Goal: Task Accomplishment & Management: Manage account settings

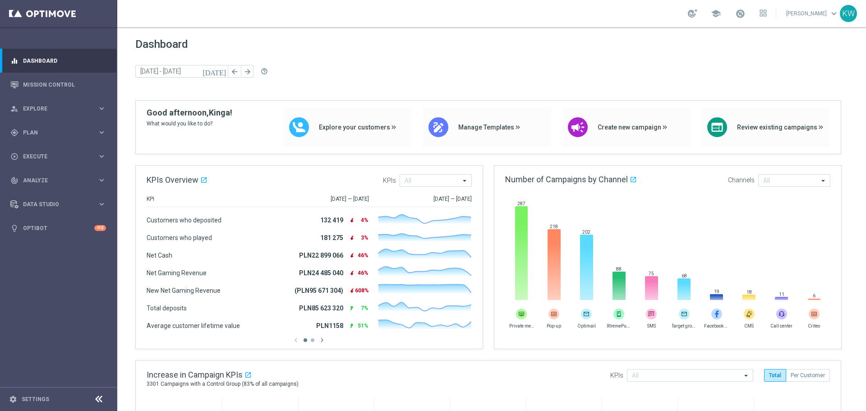
click at [37, 385] on footer "settings Settings" at bounding box center [58, 399] width 117 height 24
click at [30, 385] on link "Settings" at bounding box center [36, 398] width 28 height 5
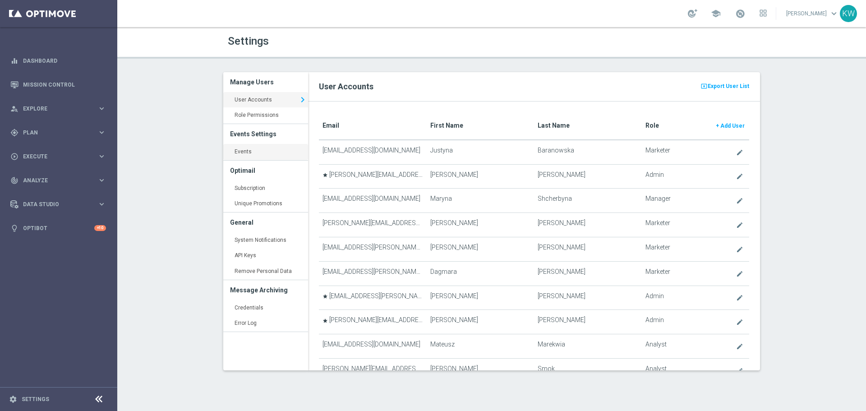
click at [263, 146] on link "Events keyboard_arrow_right" at bounding box center [265, 152] width 85 height 16
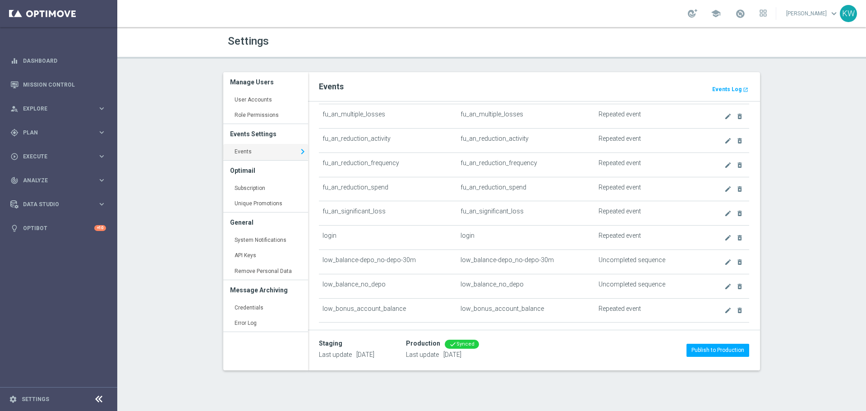
scroll to position [631, 0]
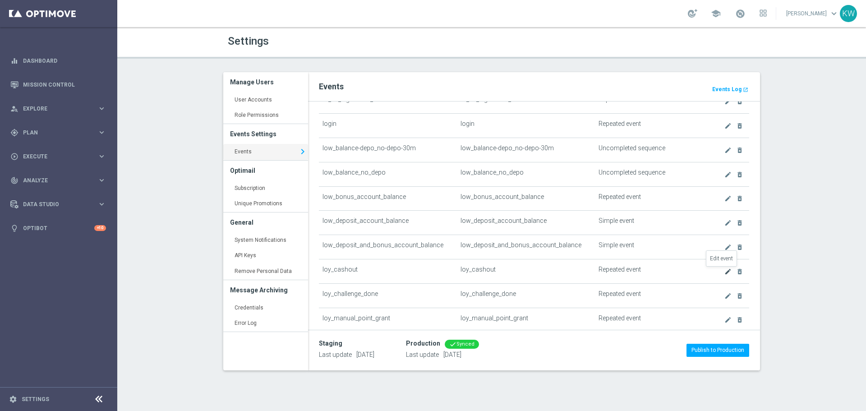
click at [724, 272] on icon "create" at bounding box center [727, 271] width 7 height 7
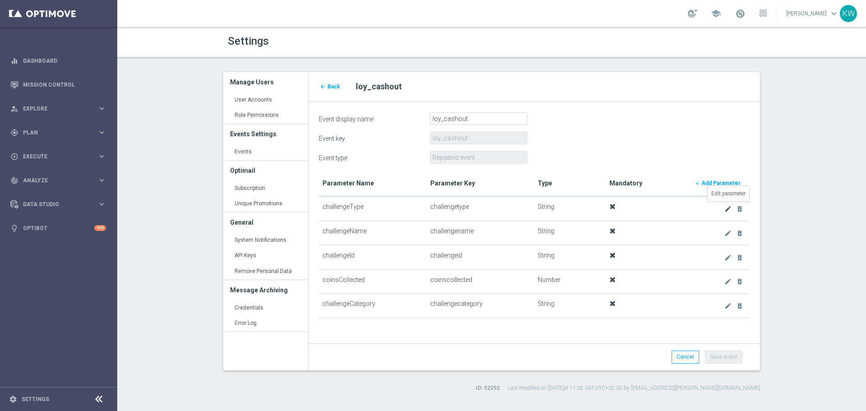
click at [726, 208] on icon "create" at bounding box center [727, 208] width 7 height 7
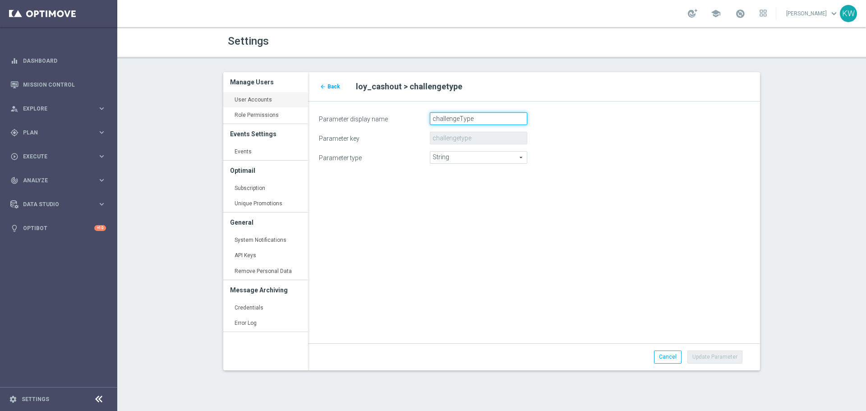
drag, startPoint x: 496, startPoint y: 115, endPoint x: 283, endPoint y: 106, distance: 213.5
click at [283, 106] on div "Manage Users User Accounts keyboard_arrow_right Role Permissions keyboard_arrow…" at bounding box center [491, 228] width 550 height 312
paste input "_t"
type input "challenge_type"
click at [729, 355] on button "Update Parameter" at bounding box center [714, 356] width 55 height 13
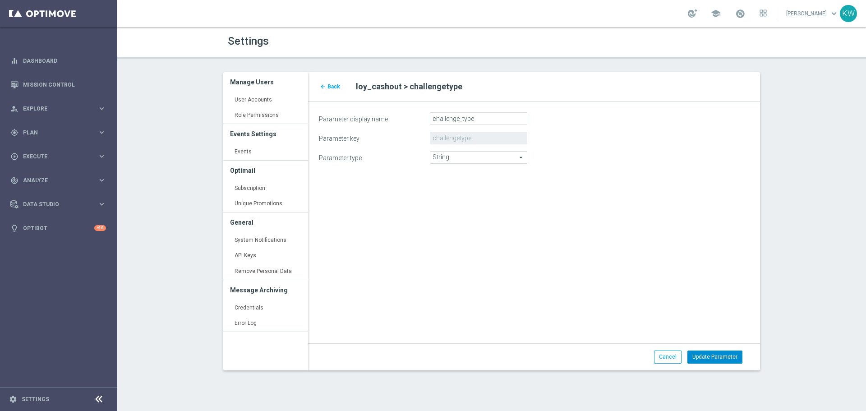
type input "challenge_type"
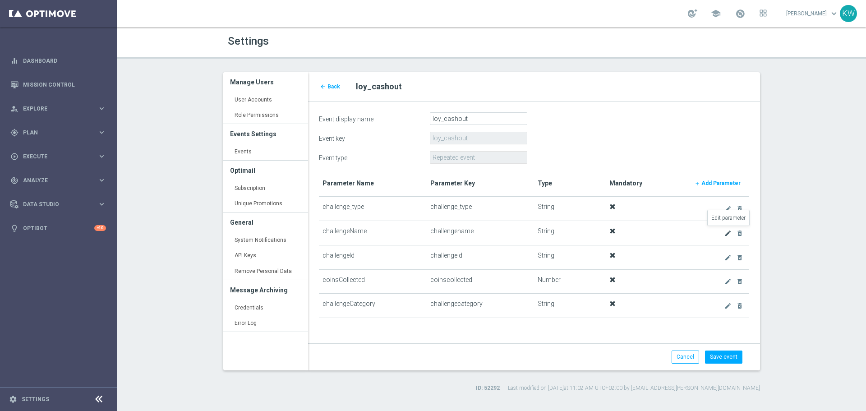
click at [731, 233] on icon "create" at bounding box center [727, 233] width 7 height 7
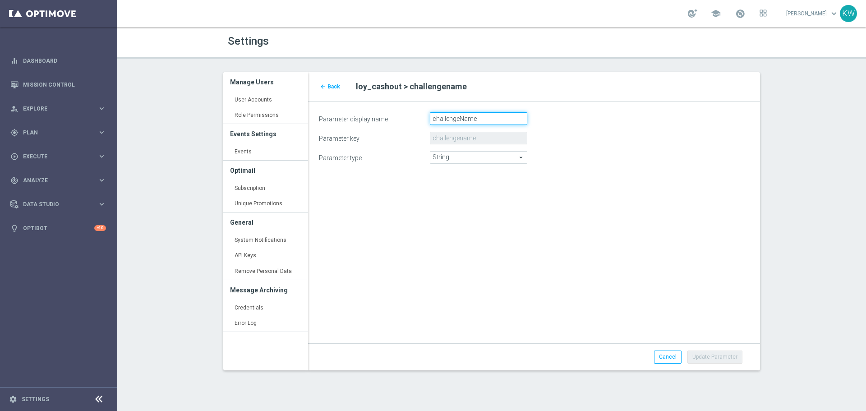
drag, startPoint x: 505, startPoint y: 115, endPoint x: 348, endPoint y: 114, distance: 156.5
click at [348, 114] on div "Parameter display name challengeName" at bounding box center [534, 118] width 444 height 13
paste input "_n"
type input "challenge_name"
click at [725, 358] on button "Update Parameter" at bounding box center [714, 356] width 55 height 13
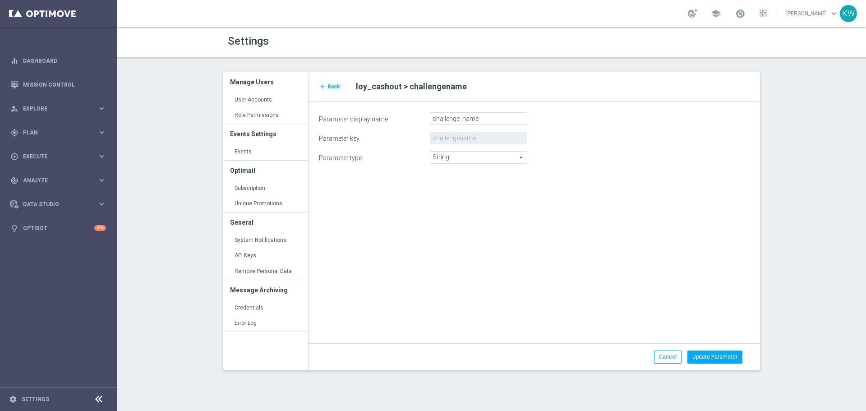
type input "challenge_name"
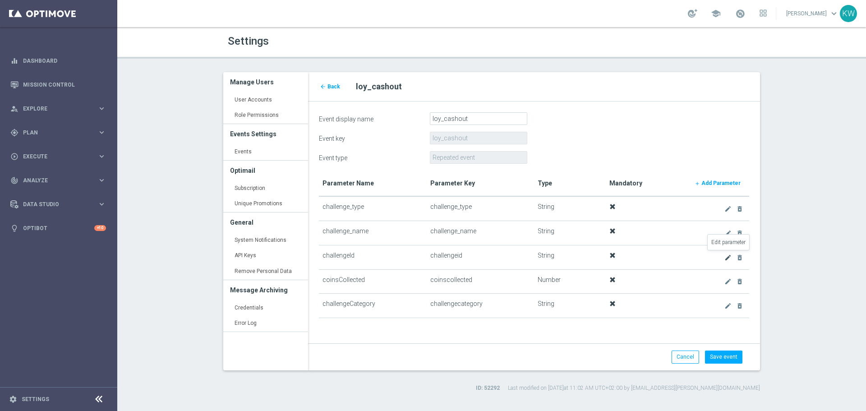
click at [730, 259] on icon "create" at bounding box center [727, 257] width 7 height 7
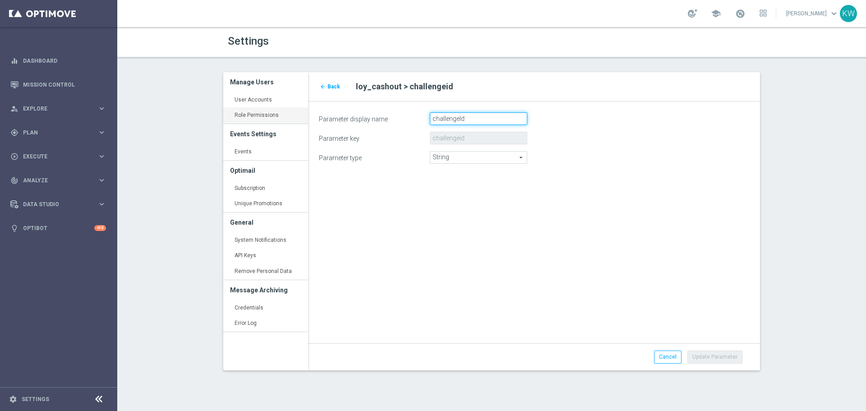
drag, startPoint x: 481, startPoint y: 114, endPoint x: 305, endPoint y: 114, distance: 175.9
click at [305, 114] on div "Manage Users User Accounts keyboard_arrow_right Role Permissions keyboard_arrow…" at bounding box center [491, 228] width 550 height 312
paste input "_i"
type input "challenge_id"
click at [712, 356] on button "Update Parameter" at bounding box center [714, 356] width 55 height 13
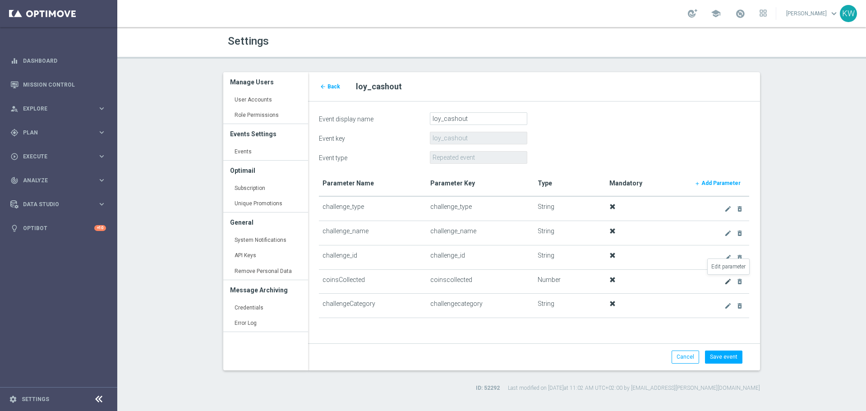
click at [728, 284] on icon "create" at bounding box center [727, 281] width 7 height 7
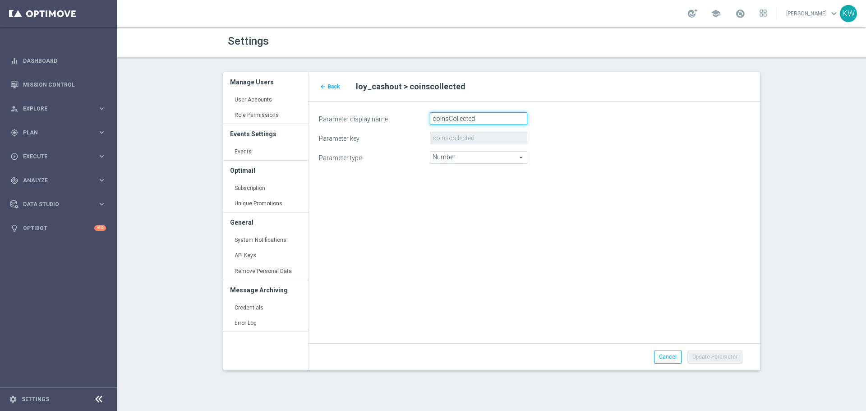
drag, startPoint x: 482, startPoint y: 118, endPoint x: 391, endPoint y: 117, distance: 91.6
click at [391, 117] on div "Parameter display name coinsCollected" at bounding box center [534, 118] width 444 height 13
paste input "_c"
type input "coins_collected"
click at [727, 355] on button "Update Parameter" at bounding box center [714, 356] width 55 height 13
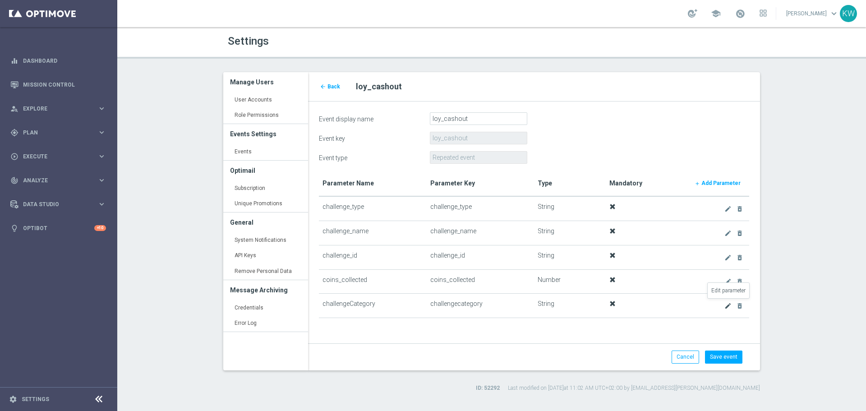
click at [728, 304] on icon "create" at bounding box center [727, 305] width 7 height 7
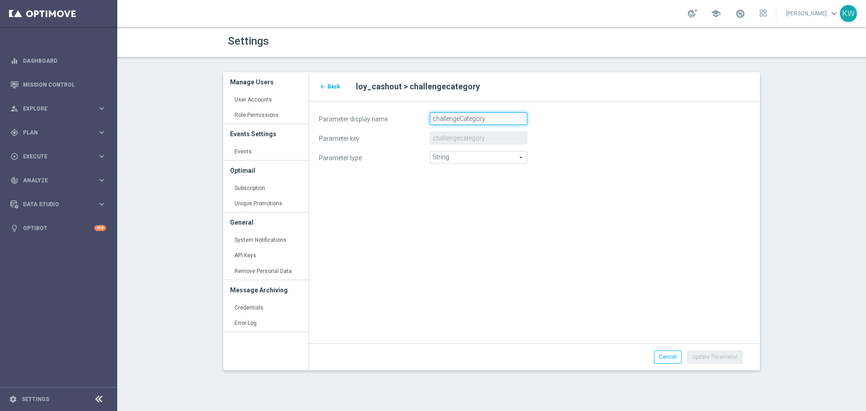
drag, startPoint x: 454, startPoint y: 119, endPoint x: 369, endPoint y: 122, distance: 84.8
click at [369, 121] on div "Parameter display name challengeCategory" at bounding box center [534, 118] width 444 height 13
paste input "_c"
type input "challenge_category"
click at [736, 355] on button "Update Parameter" at bounding box center [714, 356] width 55 height 13
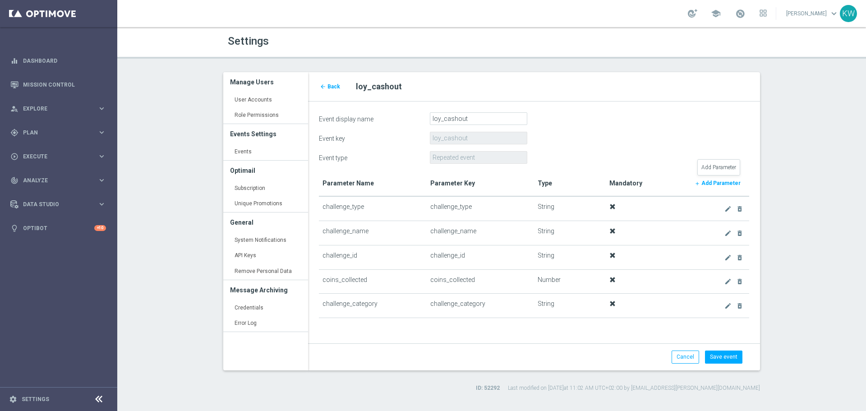
click at [727, 181] on b "Add Parameter" at bounding box center [720, 183] width 39 height 6
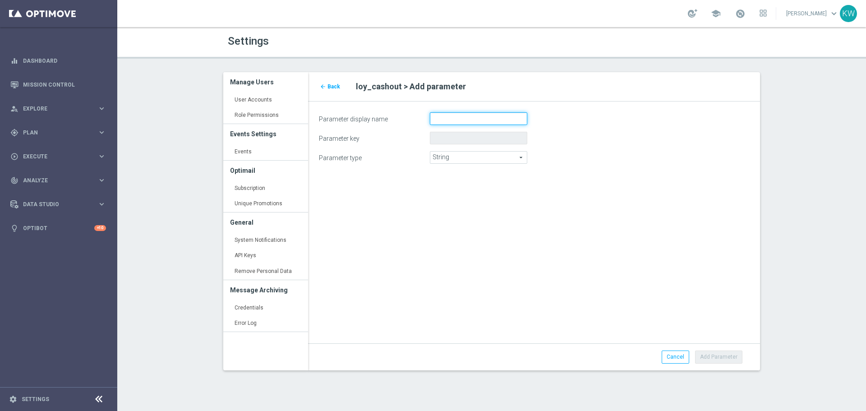
click at [477, 116] on input "Parameter display name" at bounding box center [478, 118] width 97 height 13
paste input "coins_balance"
type input "coins_balance"
click at [461, 162] on span "String" at bounding box center [478, 158] width 97 height 12
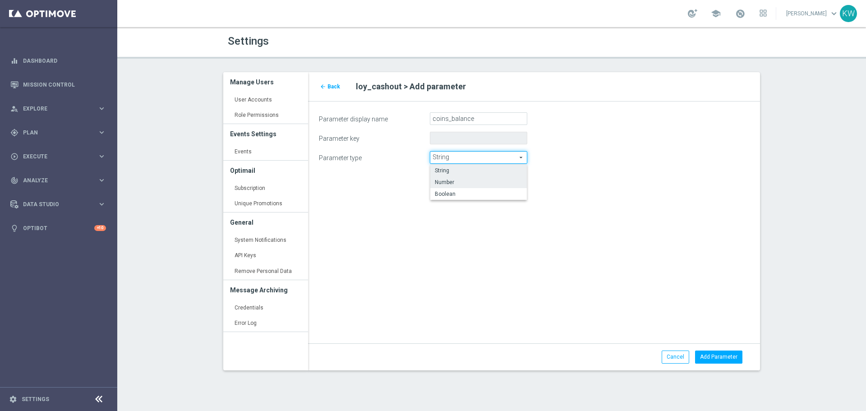
click at [482, 180] on span "Number" at bounding box center [478, 182] width 87 height 7
type input "Number"
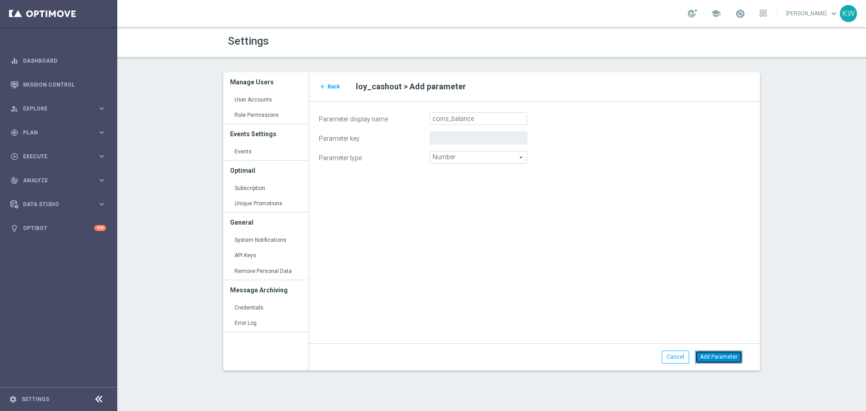
click at [716, 357] on button "Add Parameter" at bounding box center [718, 356] width 47 height 13
type input "coins_balance"
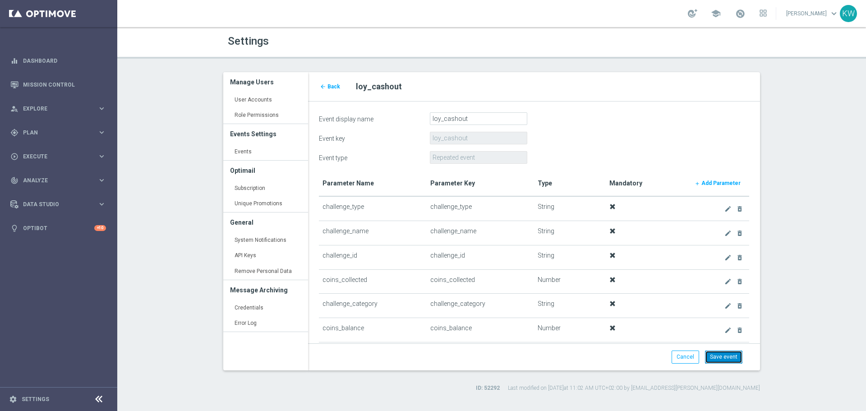
click at [736, 358] on button "Save event" at bounding box center [723, 356] width 37 height 13
type input "Repeated"
click at [322, 87] on icon "arrow_back" at bounding box center [323, 86] width 6 height 6
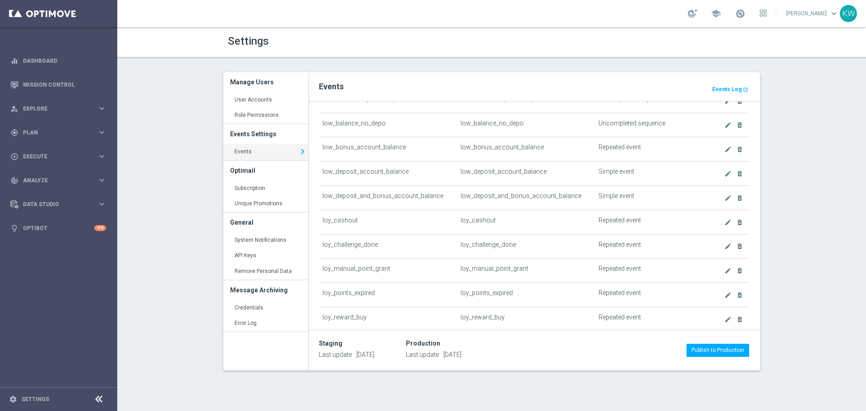
scroll to position [722, 0]
click at [724, 226] on icon "create" at bounding box center [727, 222] width 7 height 7
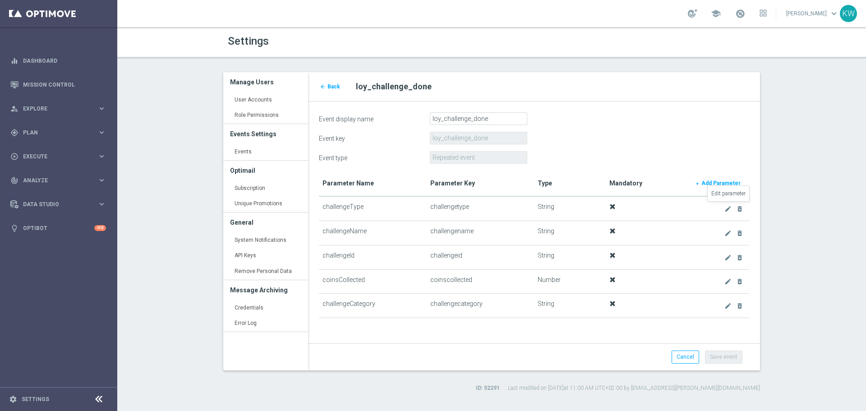
click at [723, 207] on link "create" at bounding box center [728, 208] width 10 height 11
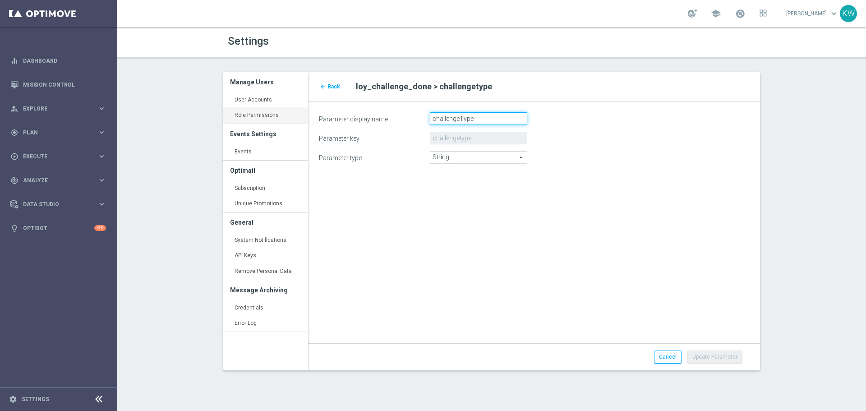
drag, startPoint x: 324, startPoint y: 113, endPoint x: 252, endPoint y: 110, distance: 72.7
click at [252, 110] on div "Manage Users User Accounts keyboard_arrow_right Role Permissions keyboard_arrow…" at bounding box center [491, 228] width 550 height 312
paste input "_t"
type input "challenge_type"
click at [738, 356] on button "Update Parameter" at bounding box center [714, 356] width 55 height 13
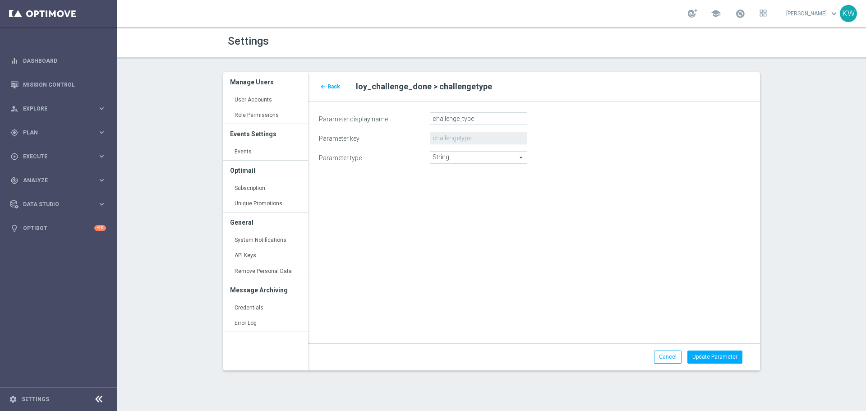
type input "challenge_type"
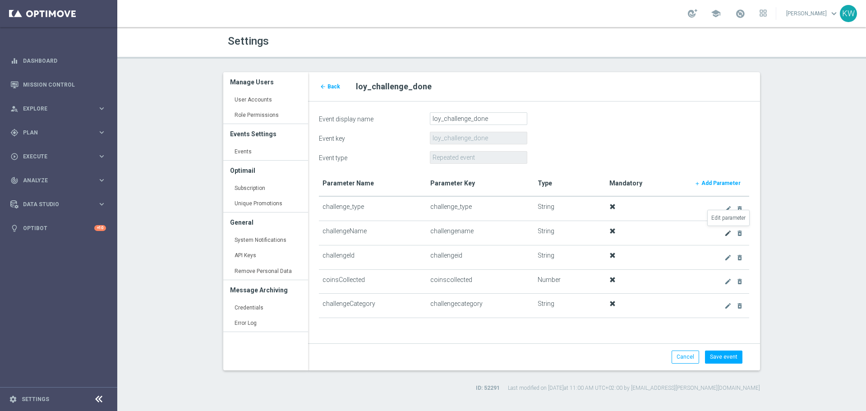
click at [726, 232] on icon "create" at bounding box center [727, 233] width 7 height 7
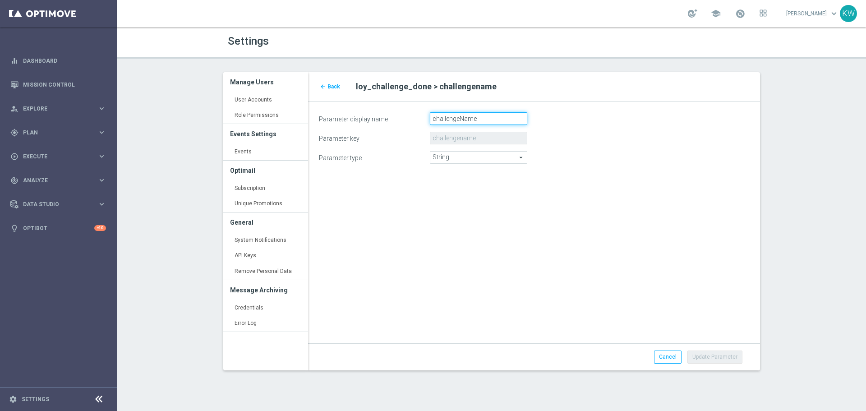
drag, startPoint x: 497, startPoint y: 114, endPoint x: 397, endPoint y: 118, distance: 100.2
click at [397, 118] on div "Parameter display name challengeName" at bounding box center [534, 118] width 444 height 13
paste input "_n"
type input "challenge_name"
click at [713, 354] on button "Update Parameter" at bounding box center [714, 356] width 55 height 13
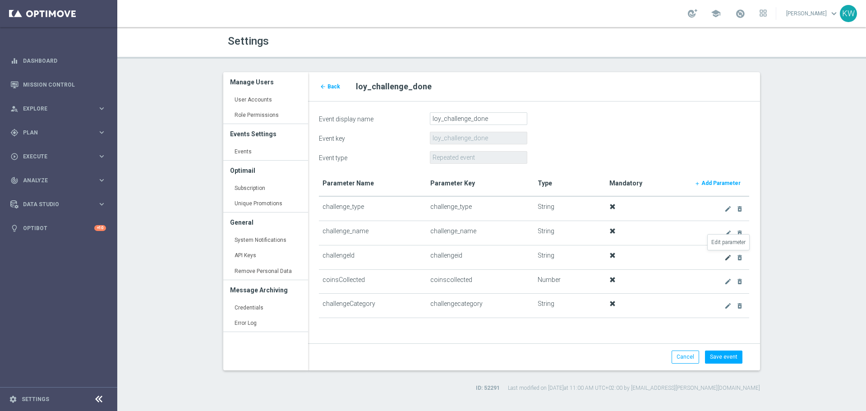
click at [726, 258] on icon "create" at bounding box center [727, 257] width 7 height 7
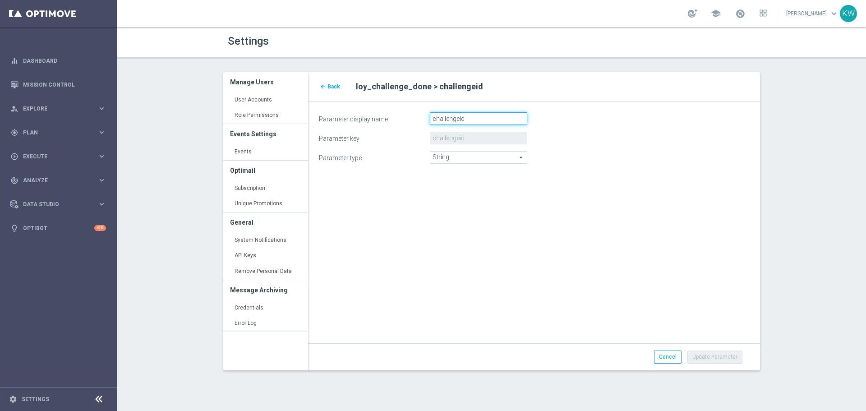
drag, startPoint x: 482, startPoint y: 112, endPoint x: 393, endPoint y: 115, distance: 88.4
click at [393, 114] on div "Parameter display name challengeId" at bounding box center [534, 118] width 444 height 13
paste input "_i"
type input "challenge_id"
click at [724, 358] on button "Update Parameter" at bounding box center [714, 356] width 55 height 13
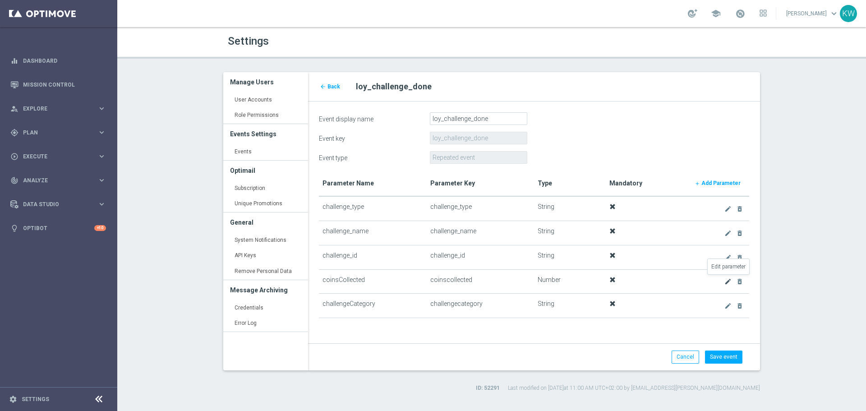
click at [726, 281] on icon "create" at bounding box center [727, 281] width 7 height 7
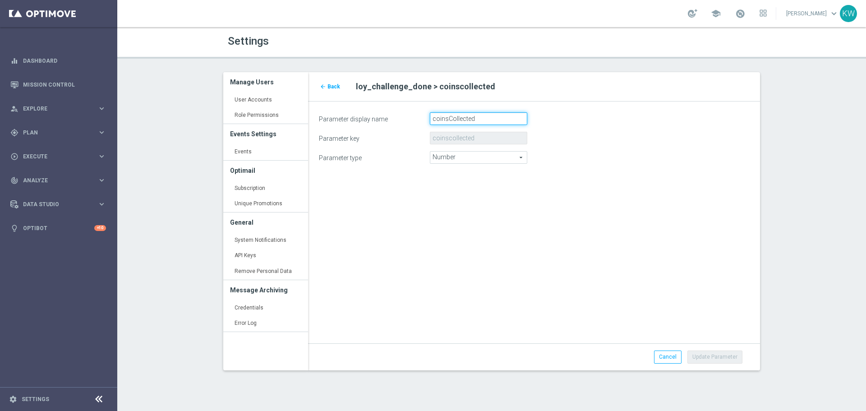
drag, startPoint x: 482, startPoint y: 117, endPoint x: 351, endPoint y: 119, distance: 130.8
click at [351, 119] on div "Parameter display name coinsCollected" at bounding box center [534, 118] width 444 height 13
paste input "_c"
type input "coins_collected"
click at [719, 357] on button "Update Parameter" at bounding box center [714, 356] width 55 height 13
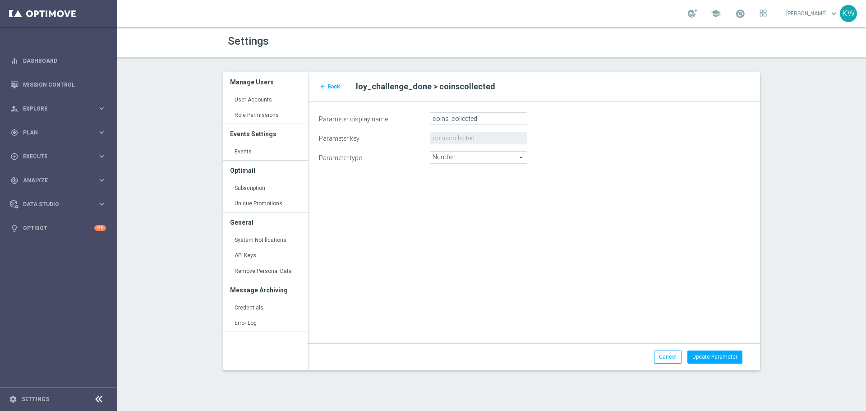
type input "coins_collected"
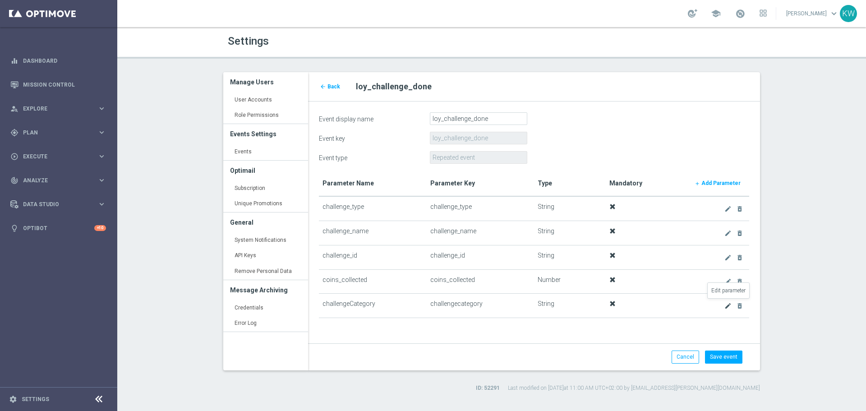
click at [725, 306] on icon "create" at bounding box center [727, 305] width 7 height 7
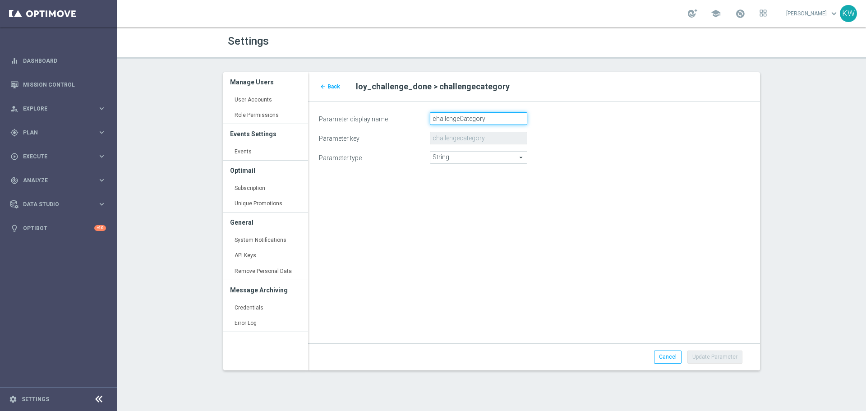
drag, startPoint x: 516, startPoint y: 117, endPoint x: 368, endPoint y: 119, distance: 147.5
click at [368, 119] on div "Parameter display name challengeCategory" at bounding box center [534, 118] width 444 height 13
paste input "_c"
type input "challenge_category"
click at [717, 353] on button "Update Parameter" at bounding box center [714, 356] width 55 height 13
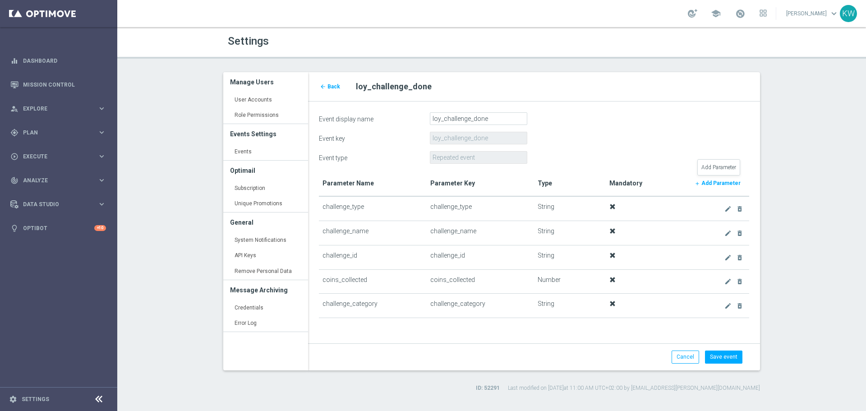
click at [733, 181] on b "Add Parameter" at bounding box center [720, 183] width 39 height 6
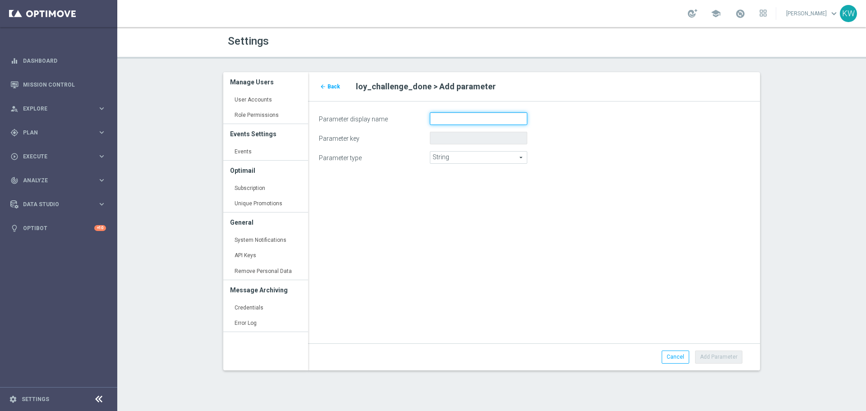
click at [450, 121] on input "Parameter display name" at bounding box center [478, 118] width 97 height 13
paste input "coins_balance"
type input "coins_balance"
click at [468, 157] on span "String" at bounding box center [478, 158] width 97 height 12
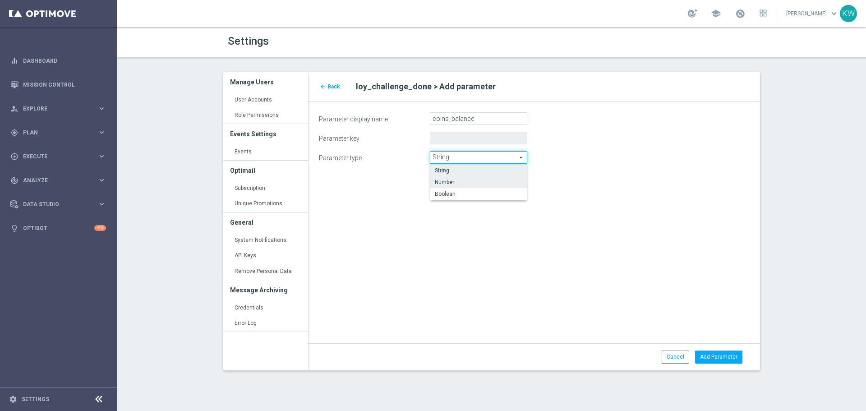
click at [473, 182] on span "Number" at bounding box center [478, 182] width 87 height 7
type input "Number"
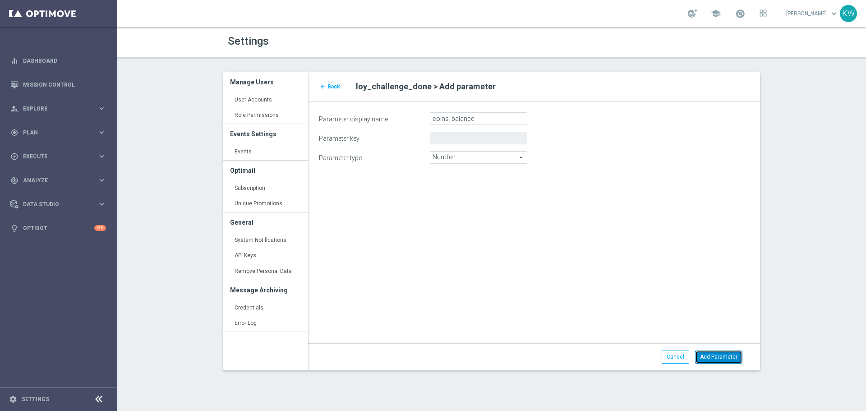
click at [724, 360] on button "Add Parameter" at bounding box center [718, 356] width 47 height 13
type input "coins_balance"
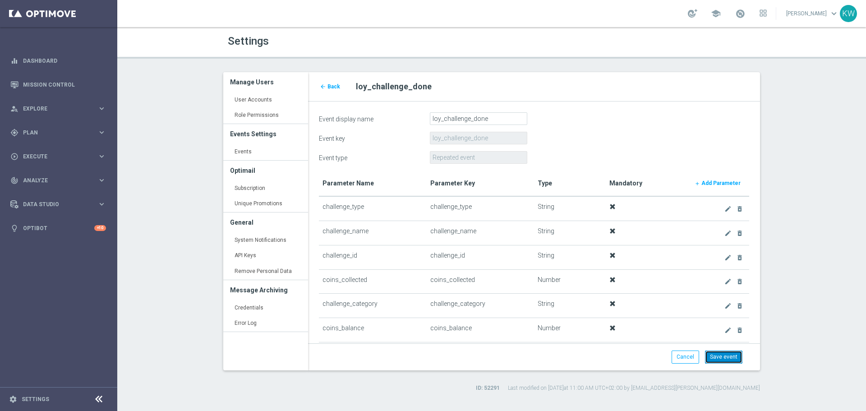
click at [733, 361] on button "Save event" at bounding box center [723, 356] width 37 height 13
type input "Repeated"
click at [329, 84] on span "Back" at bounding box center [333, 86] width 13 height 6
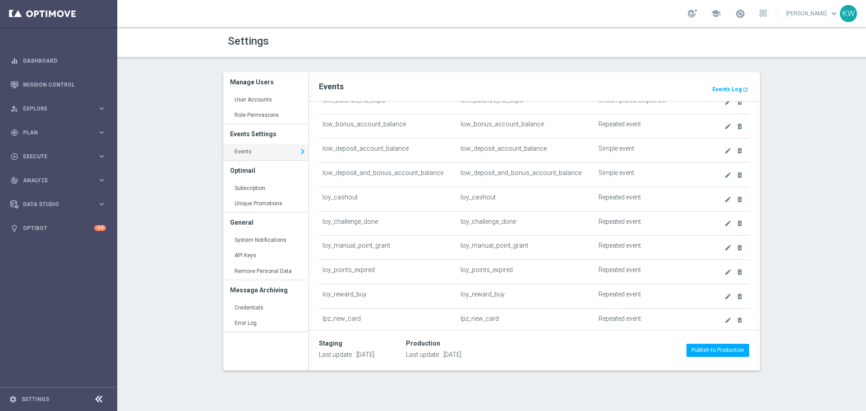
scroll to position [722, 0]
click at [724, 248] on icon "create" at bounding box center [727, 247] width 7 height 7
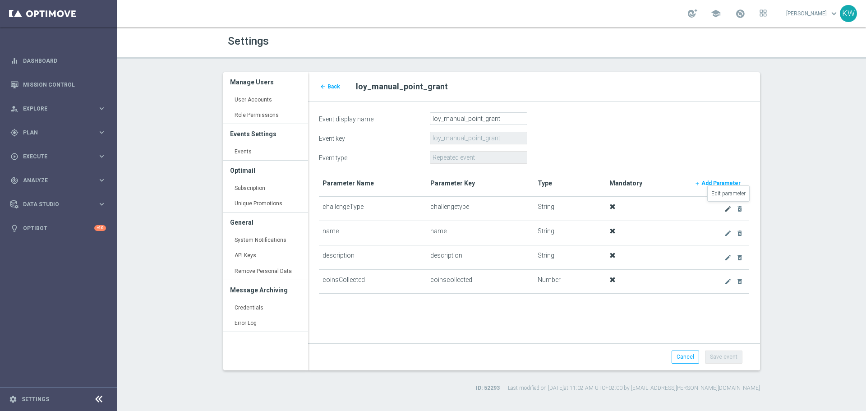
click at [726, 208] on icon "create" at bounding box center [727, 208] width 7 height 7
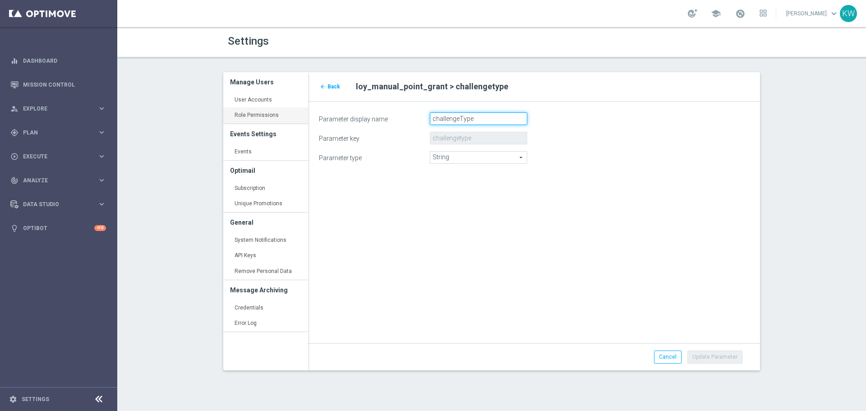
drag, startPoint x: 506, startPoint y: 113, endPoint x: 305, endPoint y: 110, distance: 201.1
click at [305, 110] on div "Manage Users User Accounts keyboard_arrow_right Role Permissions keyboard_arrow…" at bounding box center [491, 228] width 550 height 312
paste input "_t"
type input "challenge_type"
click at [702, 356] on button "Update Parameter" at bounding box center [714, 356] width 55 height 13
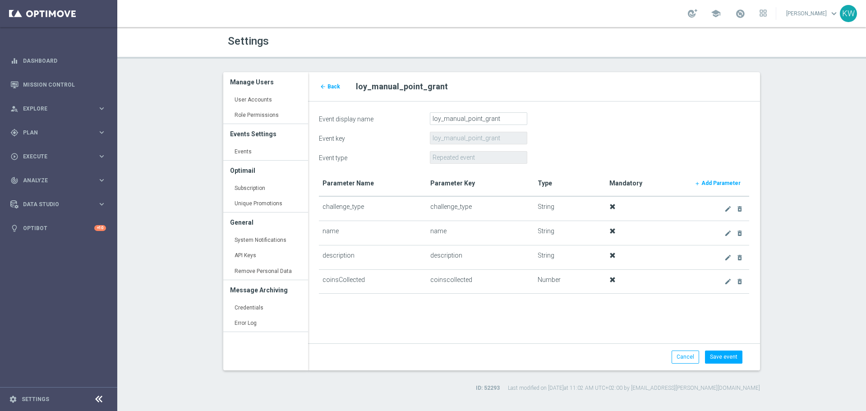
click at [722, 231] on td "create delete_forever" at bounding box center [713, 233] width 72 height 24
click at [728, 257] on icon "create" at bounding box center [727, 257] width 7 height 7
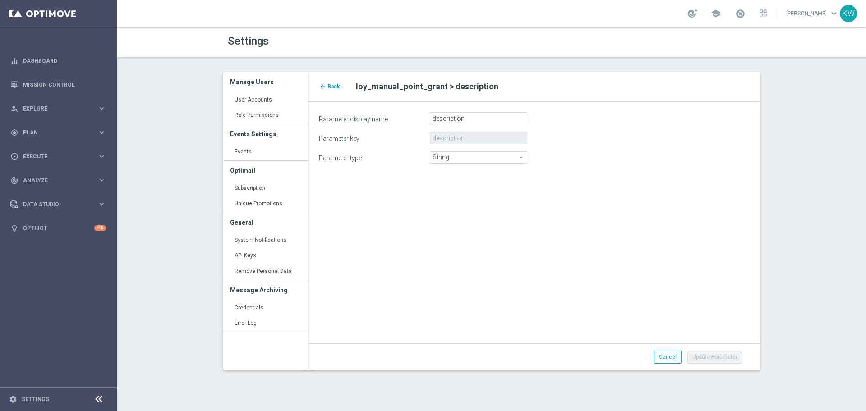
click at [335, 84] on span "Back" at bounding box center [333, 86] width 13 height 6
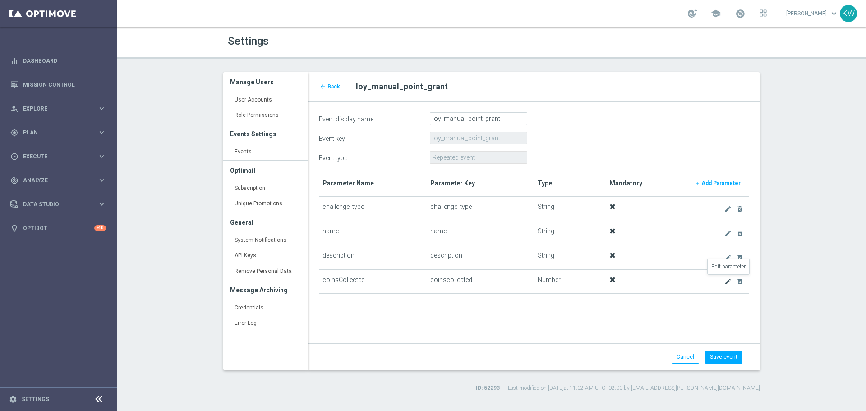
click at [727, 282] on icon "create" at bounding box center [727, 281] width 7 height 7
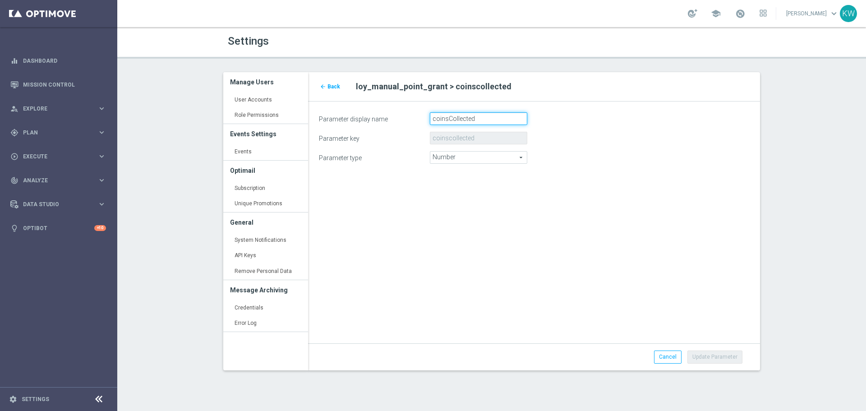
drag, startPoint x: 501, startPoint y: 117, endPoint x: 388, endPoint y: 119, distance: 112.3
click at [388, 119] on div "Parameter display name coinsCollected" at bounding box center [534, 118] width 444 height 13
paste input "_c"
type input "coins_collected"
click at [729, 358] on button "Update Parameter" at bounding box center [714, 356] width 55 height 13
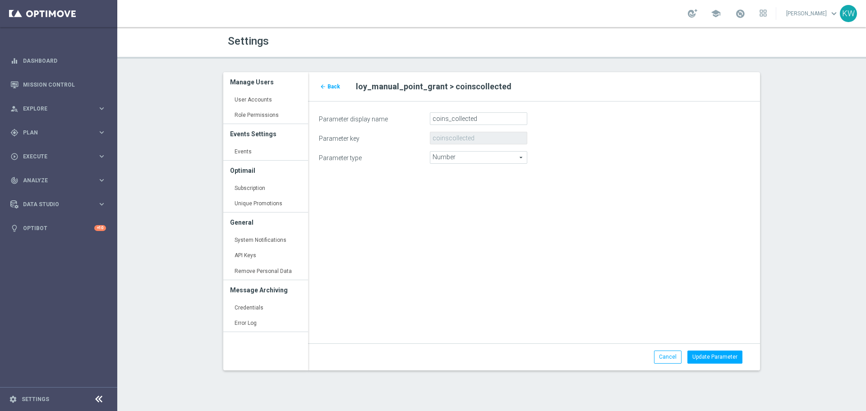
type input "coins_collected"
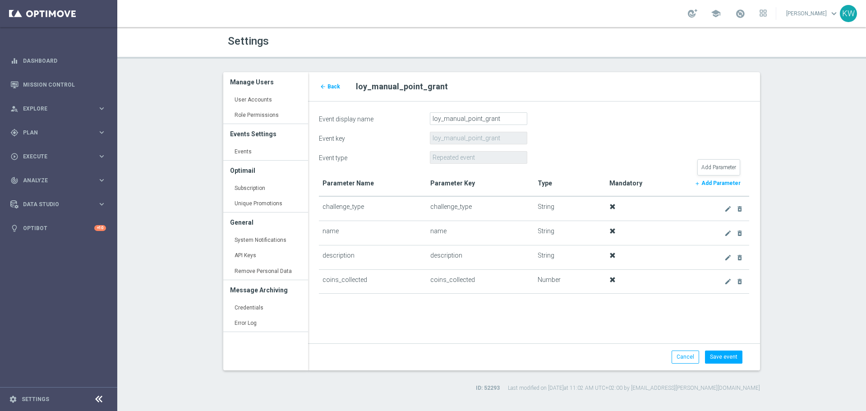
click at [734, 185] on b "Add Parameter" at bounding box center [720, 183] width 39 height 6
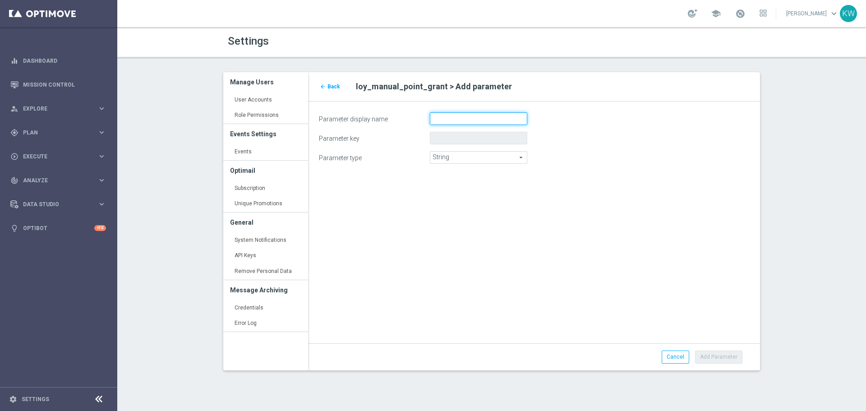
click at [479, 118] on input "Parameter display name" at bounding box center [478, 118] width 97 height 13
paste input "coins_balance"
type input "coins_balance"
click at [481, 155] on span "String" at bounding box center [478, 158] width 97 height 12
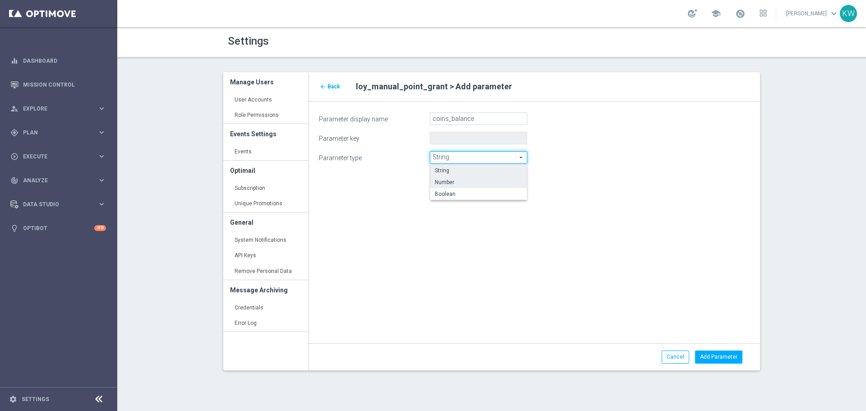
click at [486, 183] on span "Number" at bounding box center [478, 182] width 87 height 7
type input "Number"
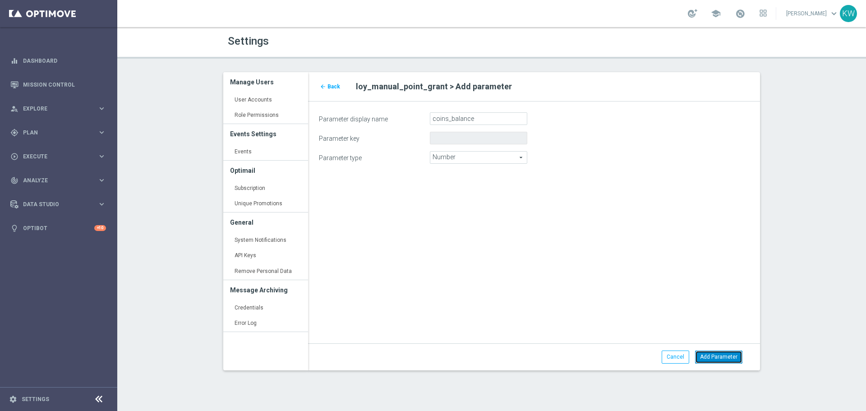
click at [713, 358] on button "Add Parameter" at bounding box center [718, 356] width 47 height 13
type input "coins_balance"
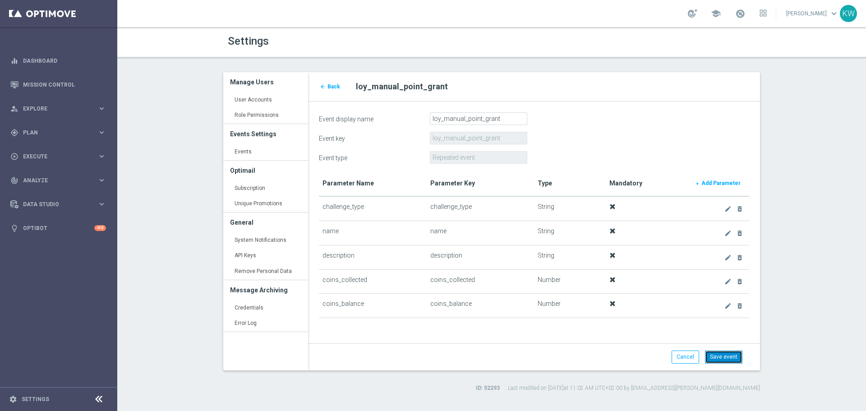
click at [725, 353] on button "Save event" at bounding box center [723, 356] width 37 height 13
type input "Repeated"
click at [337, 88] on span "Back" at bounding box center [333, 86] width 13 height 6
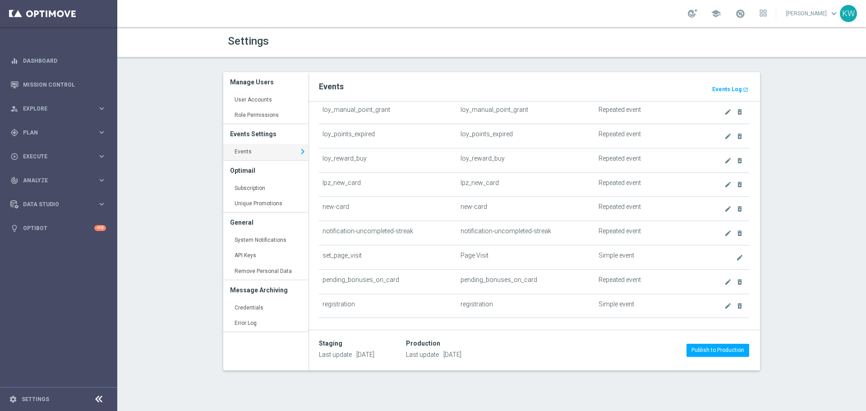
scroll to position [812, 0]
click at [724, 182] on icon "create" at bounding box center [727, 181] width 7 height 7
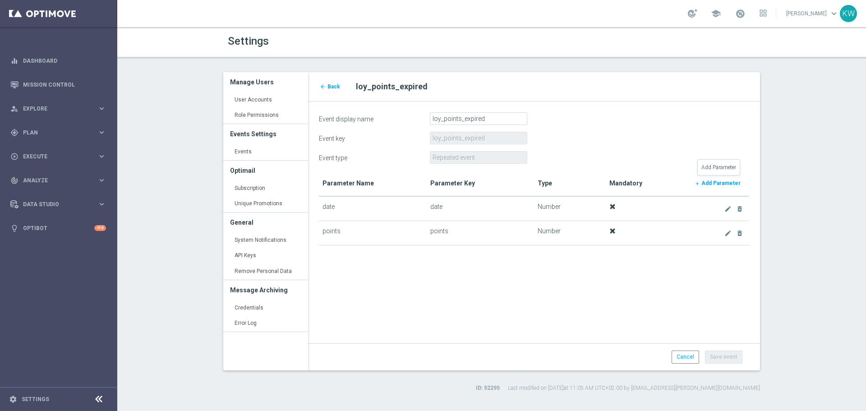
click at [712, 185] on b "Add Parameter" at bounding box center [720, 183] width 39 height 6
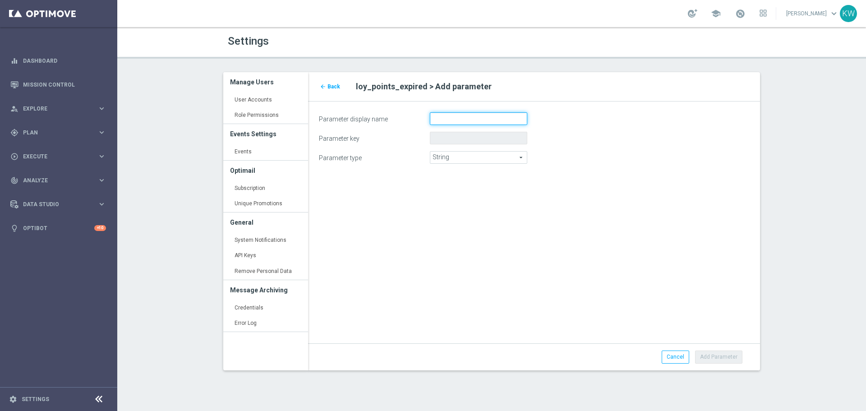
click at [460, 113] on input "Parameter display name" at bounding box center [478, 118] width 97 height 13
paste input "coins_balance"
type input "coins_balance"
click at [480, 163] on div "String String arrow_drop_down search" at bounding box center [478, 157] width 97 height 13
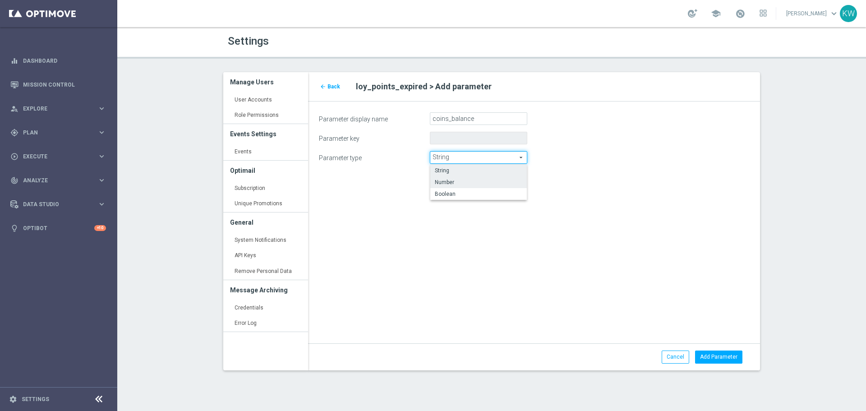
click at [479, 185] on span "Number" at bounding box center [478, 182] width 87 height 7
type input "Number"
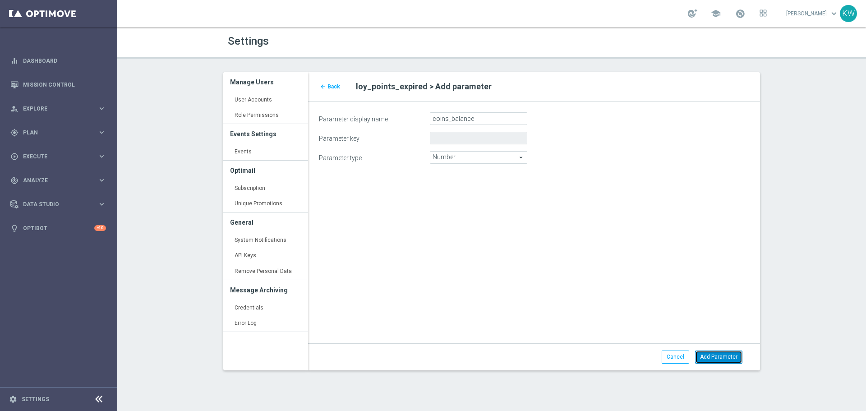
click at [734, 357] on button "Add Parameter" at bounding box center [718, 356] width 47 height 13
type input "coins_balance"
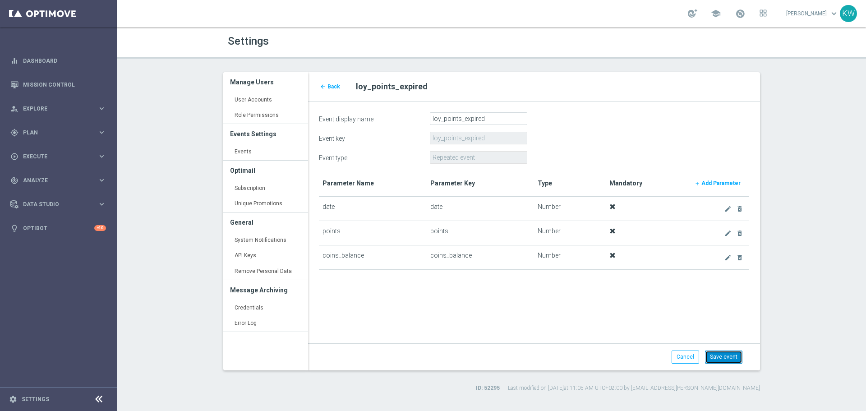
click at [726, 354] on button "Save event" at bounding box center [723, 356] width 37 height 13
type input "Repeated"
click at [334, 86] on span "Back" at bounding box center [333, 86] width 13 height 6
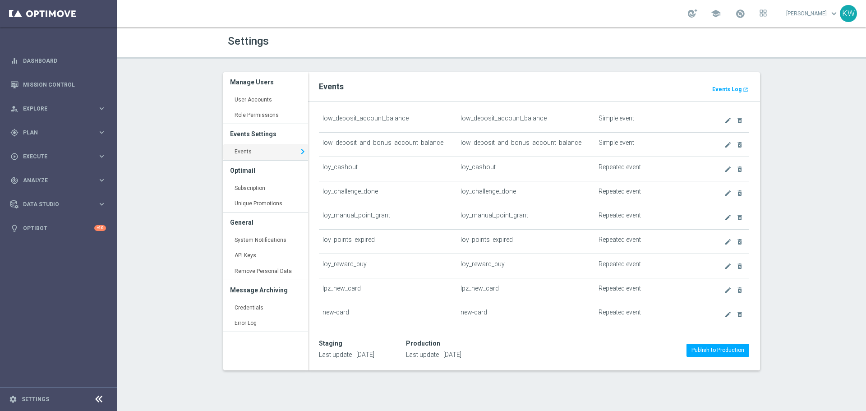
scroll to position [767, 0]
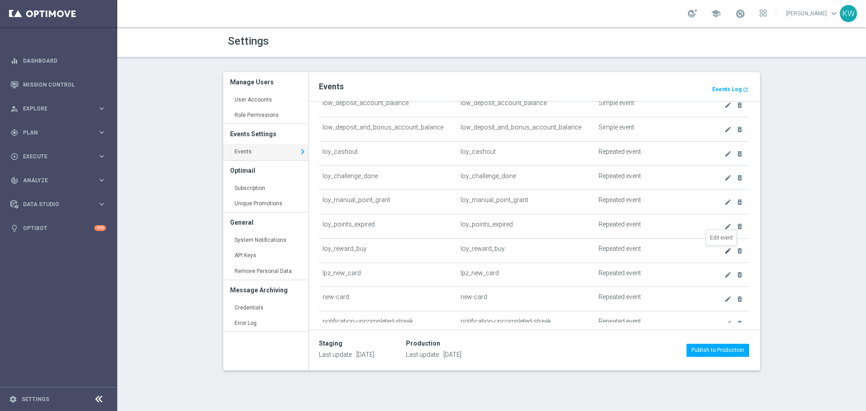
click at [724, 254] on icon "create" at bounding box center [727, 250] width 7 height 7
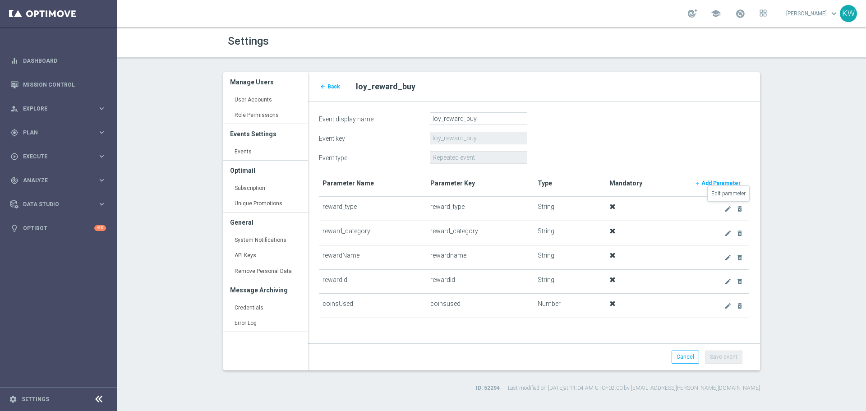
click at [723, 209] on link "create" at bounding box center [728, 208] width 10 height 11
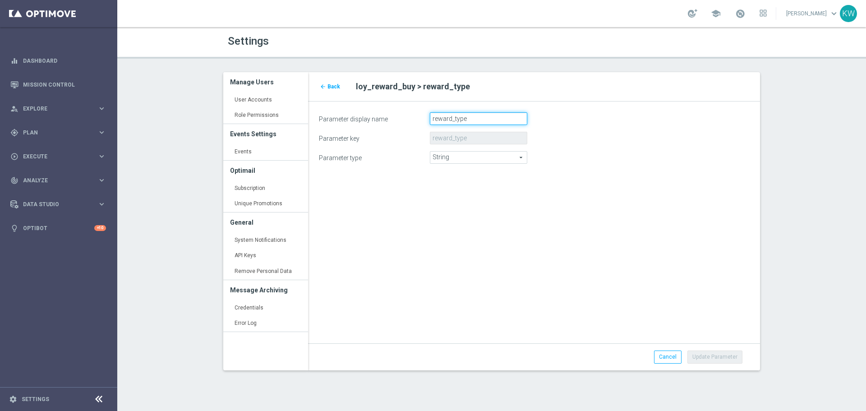
drag, startPoint x: 446, startPoint y: 119, endPoint x: 385, endPoint y: 118, distance: 60.4
click at [385, 118] on div "Parameter display name reward_type" at bounding box center [534, 118] width 444 height 13
drag, startPoint x: 483, startPoint y: 118, endPoint x: 287, endPoint y: 106, distance: 196.1
click at [287, 106] on div "Manage Users User Accounts keyboard_arrow_right Role Permissions keyboard_arrow…" at bounding box center [491, 228] width 550 height 312
click at [673, 360] on link "Cancel" at bounding box center [668, 356] width 28 height 13
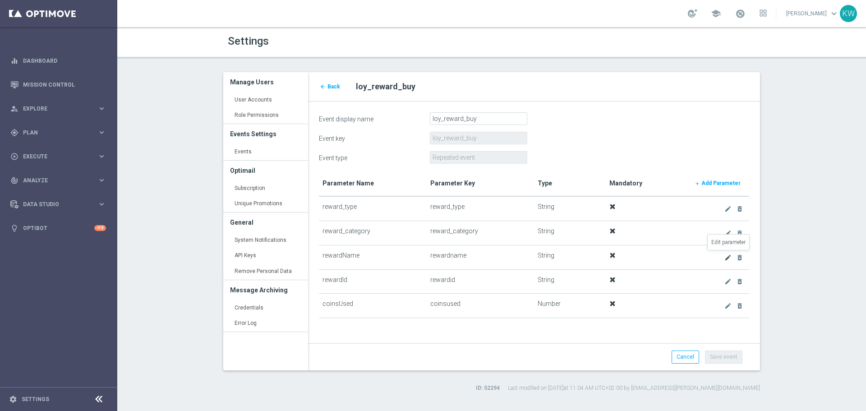
click at [726, 257] on icon "create" at bounding box center [727, 257] width 7 height 7
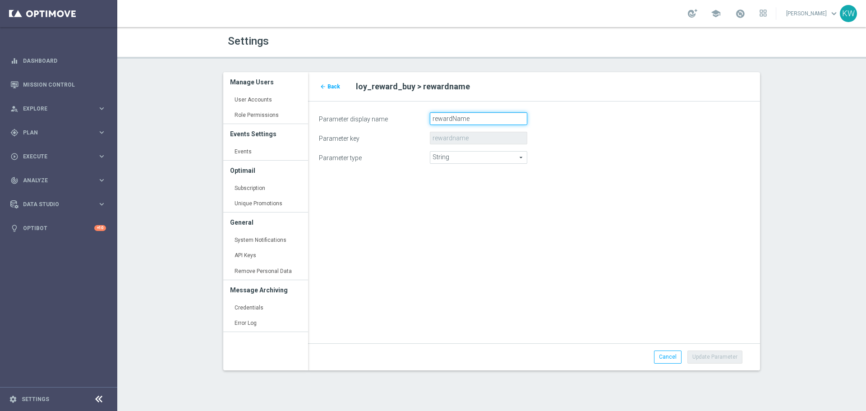
drag, startPoint x: 476, startPoint y: 124, endPoint x: 400, endPoint y: 121, distance: 76.3
click at [400, 121] on div "Parameter display name rewardName" at bounding box center [534, 118] width 444 height 13
paste input "_n"
type input "reward_name"
click at [732, 358] on button "Update Parameter" at bounding box center [714, 356] width 55 height 13
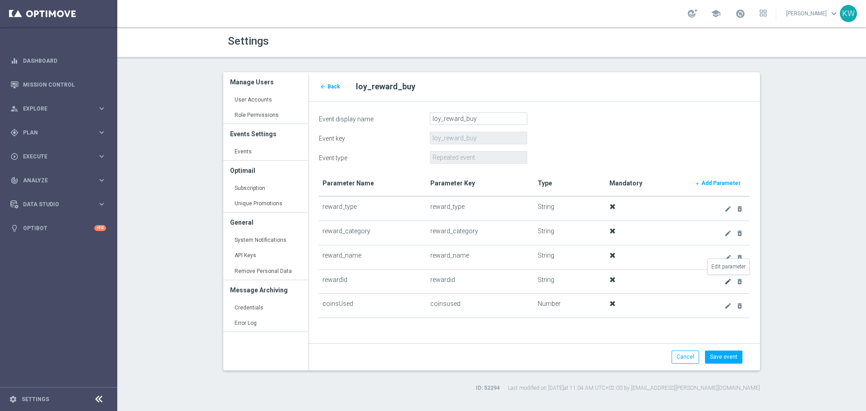
click at [726, 281] on icon "create" at bounding box center [727, 281] width 7 height 7
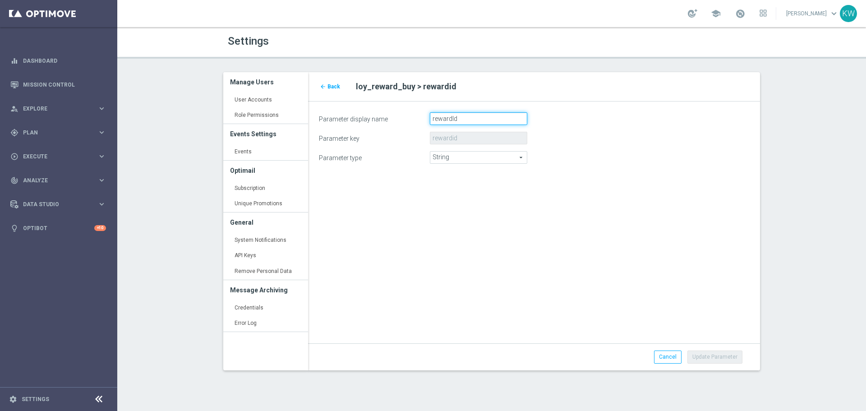
drag, startPoint x: 485, startPoint y: 116, endPoint x: 390, endPoint y: 114, distance: 95.2
click at [390, 114] on div "Parameter display name rewardId" at bounding box center [534, 118] width 444 height 13
paste input "_i"
type input "reward_id"
click at [713, 357] on button "Update Parameter" at bounding box center [714, 356] width 55 height 13
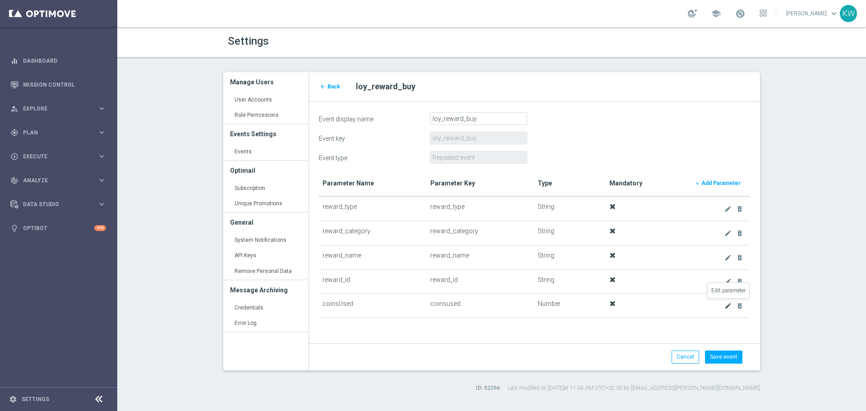
click at [731, 307] on icon "create" at bounding box center [727, 305] width 7 height 7
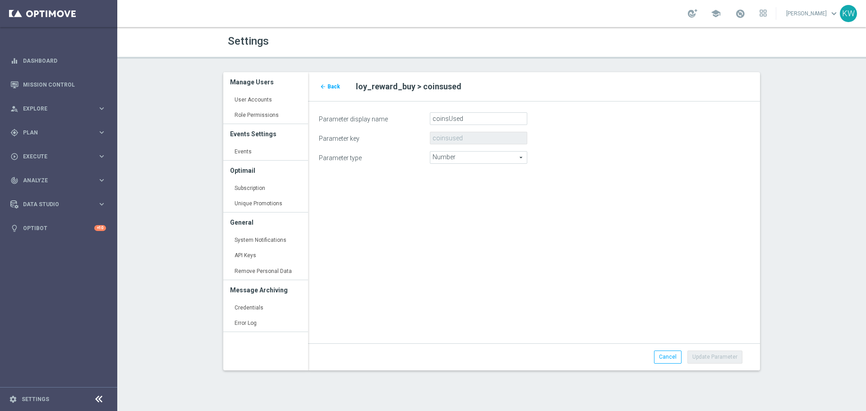
drag, startPoint x: 492, startPoint y: 125, endPoint x: 349, endPoint y: 120, distance: 143.5
click at [349, 120] on form "Parameter display name coinsUsed Parameter key coinsused Parameter type Number …" at bounding box center [534, 137] width 430 height 51
drag, startPoint x: 480, startPoint y: 114, endPoint x: 347, endPoint y: 116, distance: 133.0
click at [347, 116] on div "Parameter display name coinsUsed" at bounding box center [534, 118] width 444 height 13
paste input "oins_u"
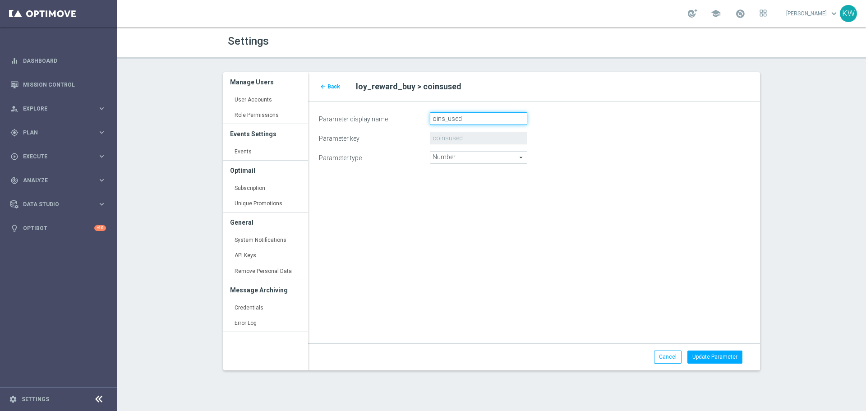
drag, startPoint x: 487, startPoint y: 116, endPoint x: 375, endPoint y: 115, distance: 112.3
click at [375, 115] on div "Parameter display name oins_used" at bounding box center [534, 118] width 444 height 13
paste input "c"
type input "coins_used"
click at [710, 354] on button "Update Parameter" at bounding box center [714, 356] width 55 height 13
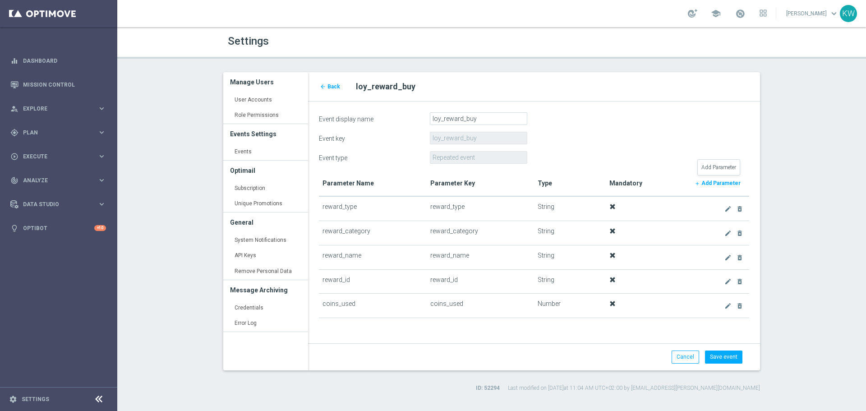
click at [720, 184] on b "Add Parameter" at bounding box center [720, 183] width 39 height 6
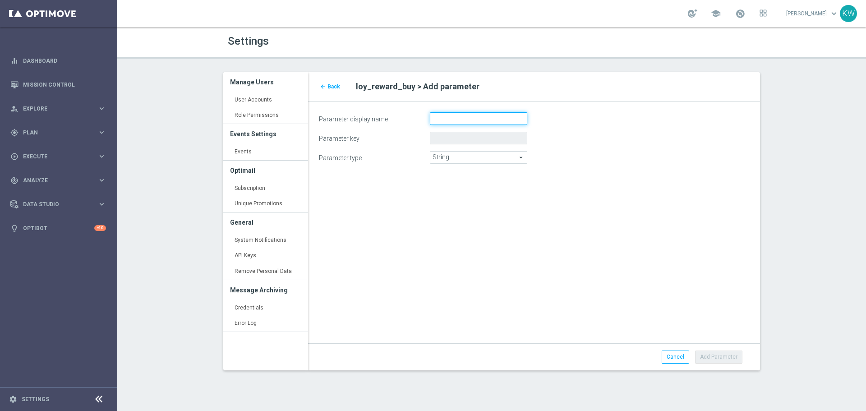
click at [453, 119] on input "Parameter display name" at bounding box center [478, 118] width 97 height 13
paste input "coins_balance"
type input "coins_balance"
click at [469, 158] on span "String" at bounding box center [478, 158] width 97 height 12
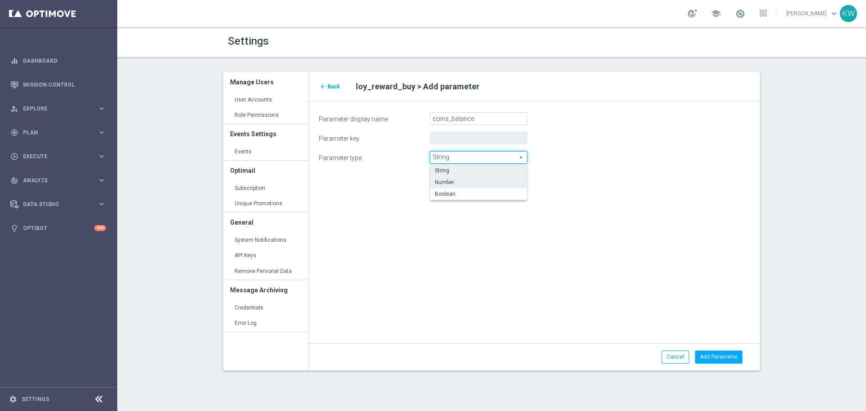
click at [478, 186] on label "Number" at bounding box center [478, 182] width 97 height 12
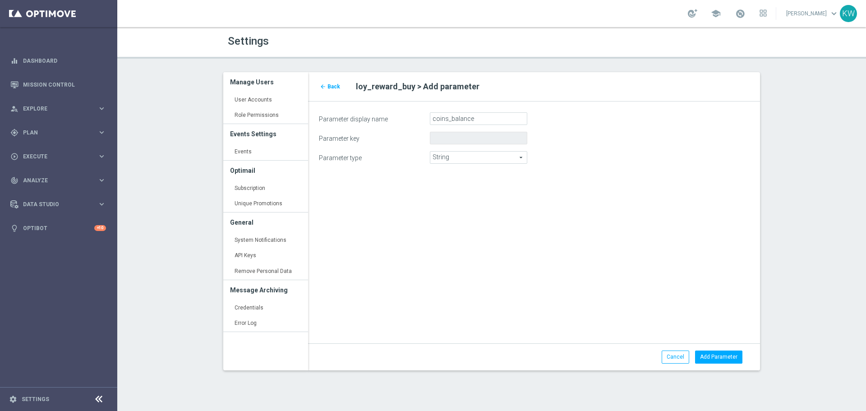
type input "Number"
click at [496, 125] on form "Parameter display name coins_balance Parameter key Parameter type Number Number…" at bounding box center [534, 137] width 430 height 51
click at [500, 119] on input "coins_balance" at bounding box center [478, 118] width 97 height 13
click at [727, 356] on button "Add Parameter" at bounding box center [718, 356] width 47 height 13
type input "coins_balance"
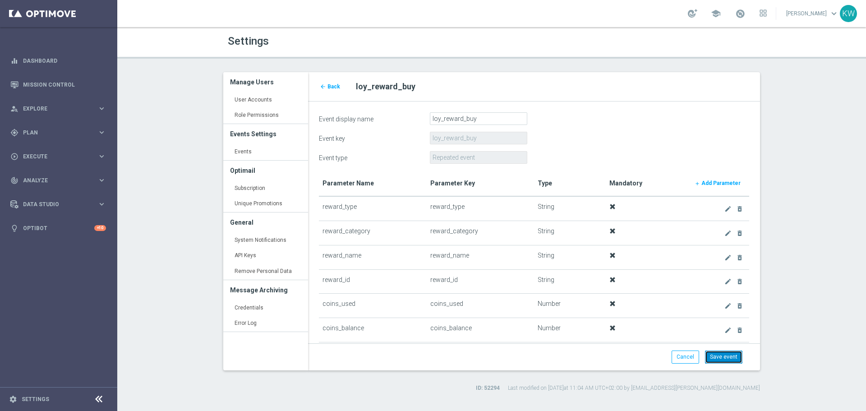
click at [727, 356] on button "Save event" at bounding box center [723, 356] width 37 height 13
type input "Repeated"
click at [846, 114] on div "Settings Manage Users User Accounts keyboard_arrow_right Role Permissions keybo…" at bounding box center [491, 219] width 749 height 384
click at [331, 87] on span "Back" at bounding box center [333, 86] width 13 height 6
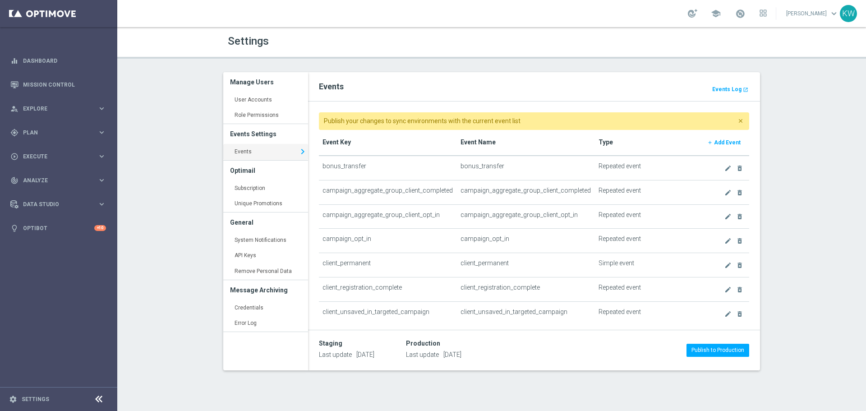
click at [726, 135] on th "add Add Event" at bounding box center [724, 143] width 51 height 26
click at [724, 140] on b "Add Event" at bounding box center [727, 142] width 27 height 6
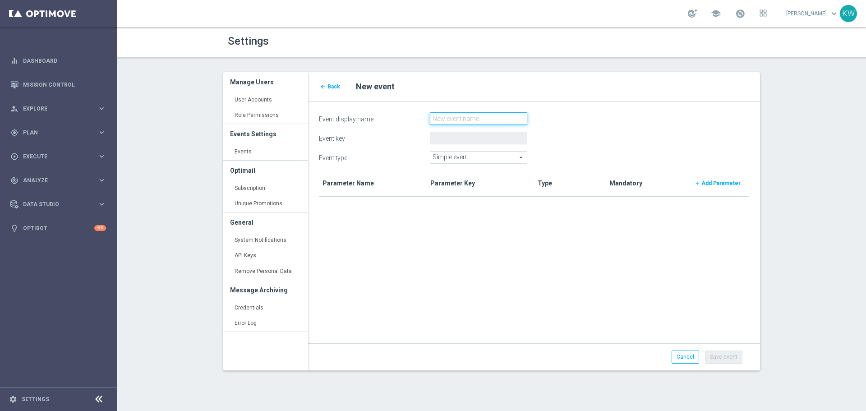
click at [457, 122] on input "Event display name" at bounding box center [478, 118] width 97 height 13
paste input "loy_signup"
type input "loy_signup"
click at [465, 156] on span "Simple event" at bounding box center [478, 158] width 97 height 12
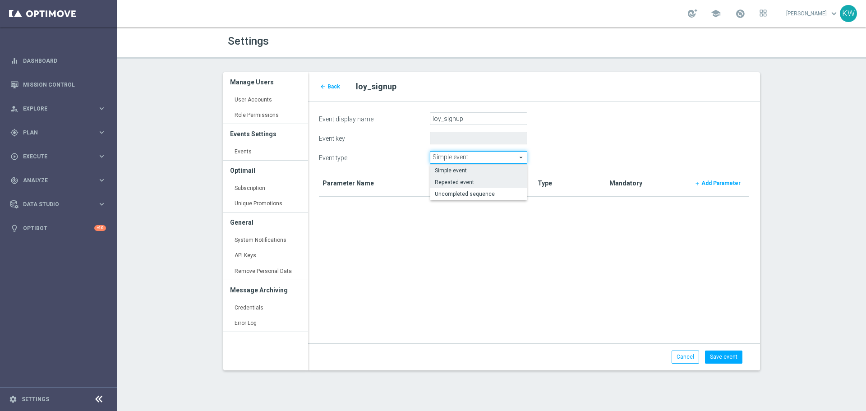
click at [468, 179] on span "Repeated event" at bounding box center [478, 182] width 87 height 7
type input "Repeated event"
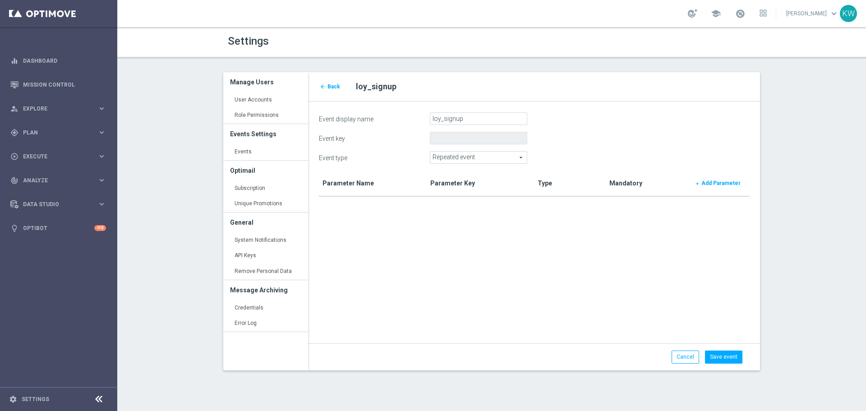
click at [728, 181] on b "Add Parameter" at bounding box center [720, 183] width 39 height 6
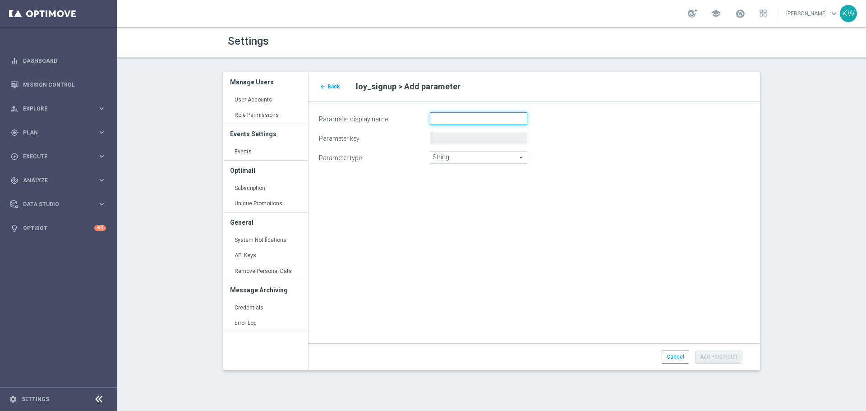
click at [457, 121] on input "Parameter display name" at bounding box center [478, 118] width 97 height 13
paste input "date"
type input "date"
click at [460, 154] on span "String" at bounding box center [478, 158] width 97 height 12
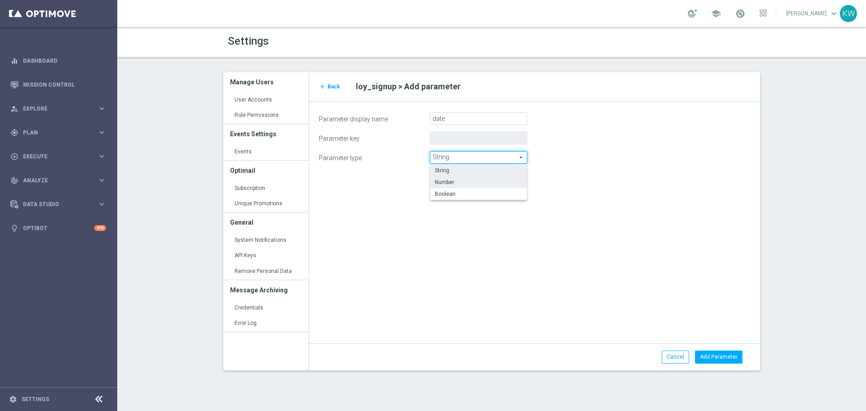
click at [463, 180] on span "Number" at bounding box center [478, 182] width 87 height 7
type input "Number"
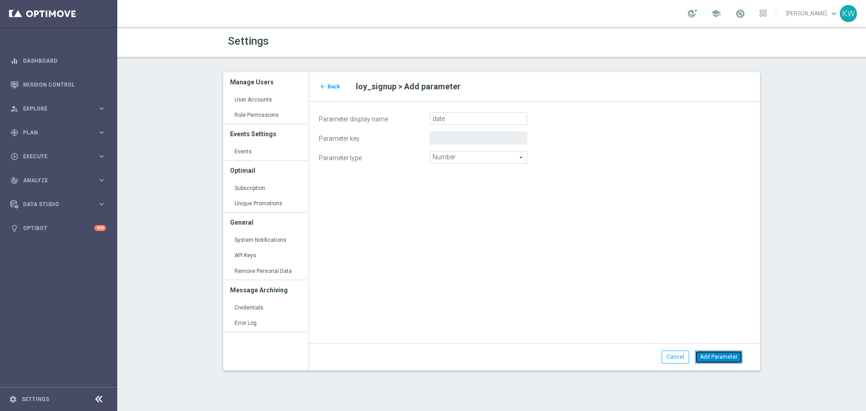
click at [717, 352] on button "Add Parameter" at bounding box center [718, 356] width 47 height 13
type input "date"
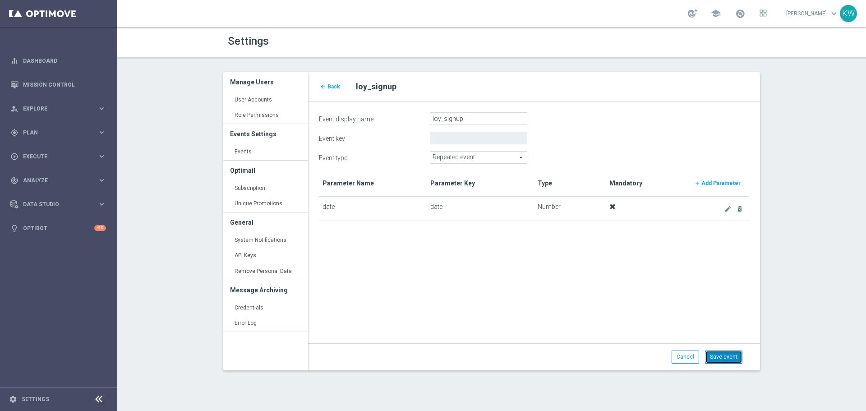
click at [717, 352] on button "Save event" at bounding box center [723, 356] width 37 height 13
type input "loy_signup"
type input "Repeated event"
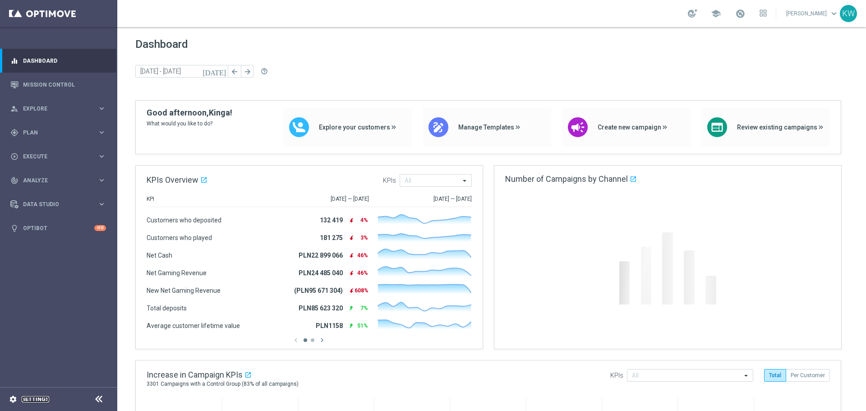
click at [31, 385] on link "Settings" at bounding box center [36, 398] width 28 height 5
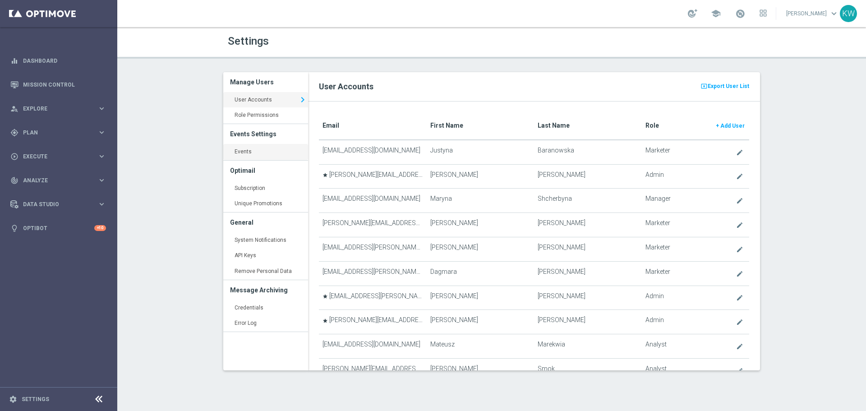
click at [246, 152] on link "Events keyboard_arrow_right" at bounding box center [265, 152] width 85 height 16
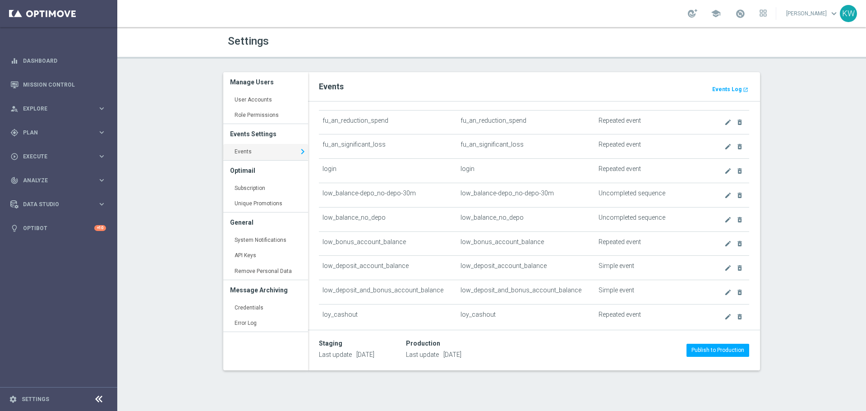
scroll to position [767, 0]
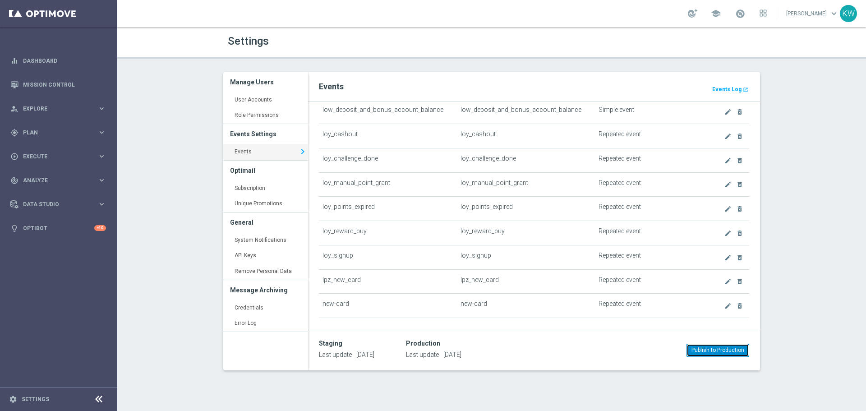
click at [703, 345] on button "Publish to Production" at bounding box center [717, 350] width 63 height 13
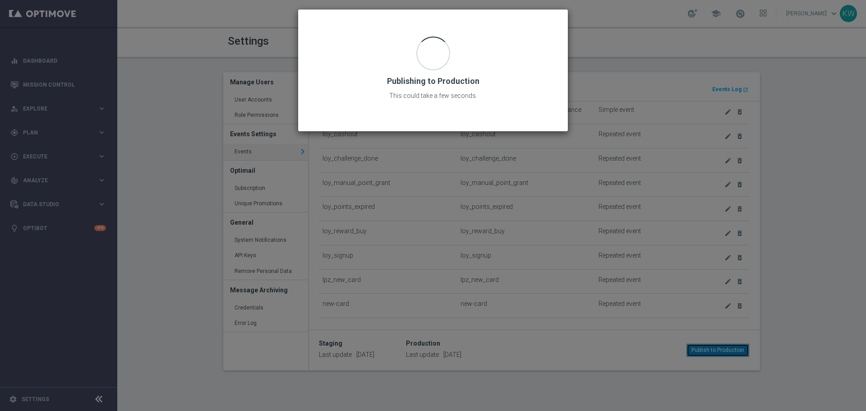
scroll to position [784, 0]
